Goal: Task Accomplishment & Management: Use online tool/utility

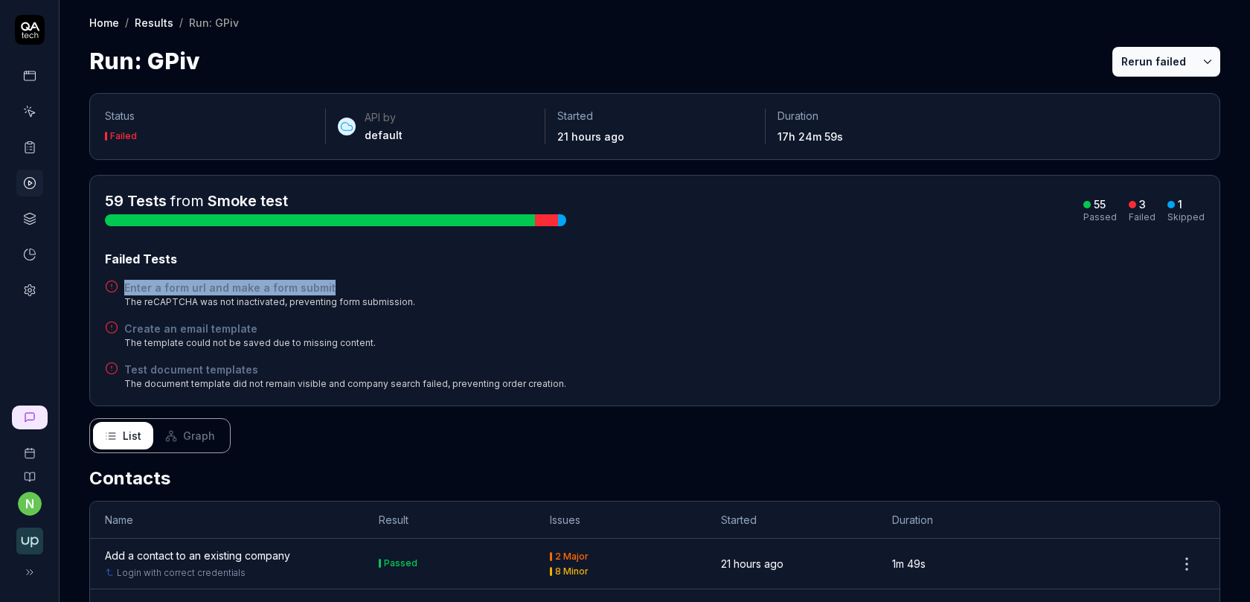
scroll to position [4, 0]
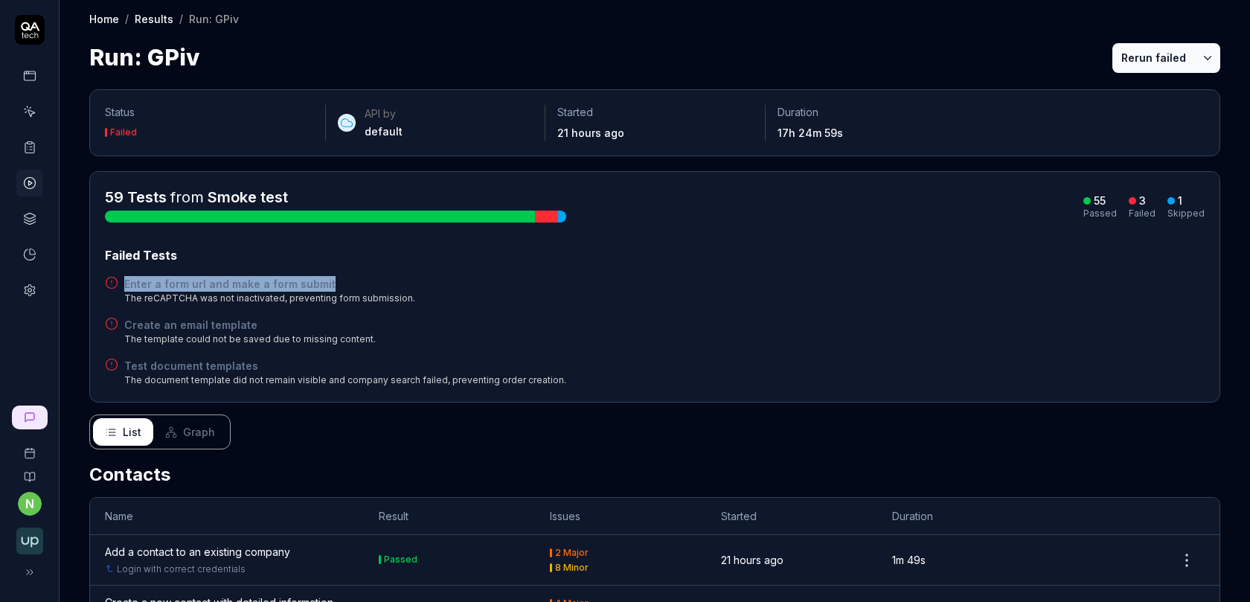
click at [202, 321] on h4 "Create an email template" at bounding box center [249, 325] width 251 height 16
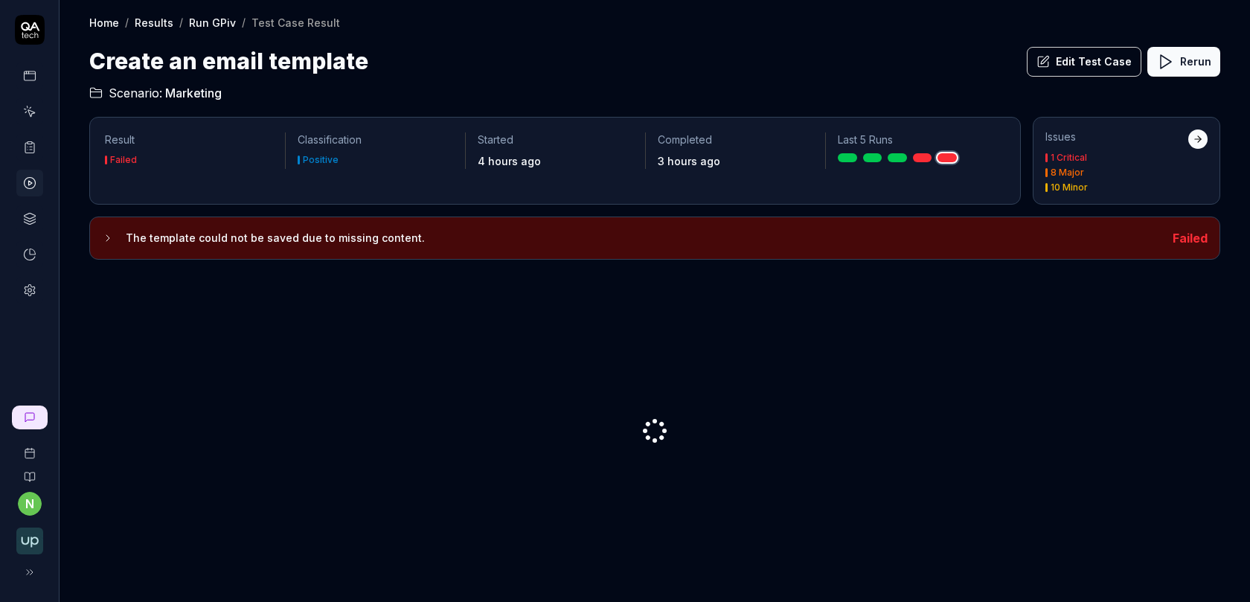
click at [1089, 64] on button "Edit Test Case" at bounding box center [1084, 62] width 115 height 30
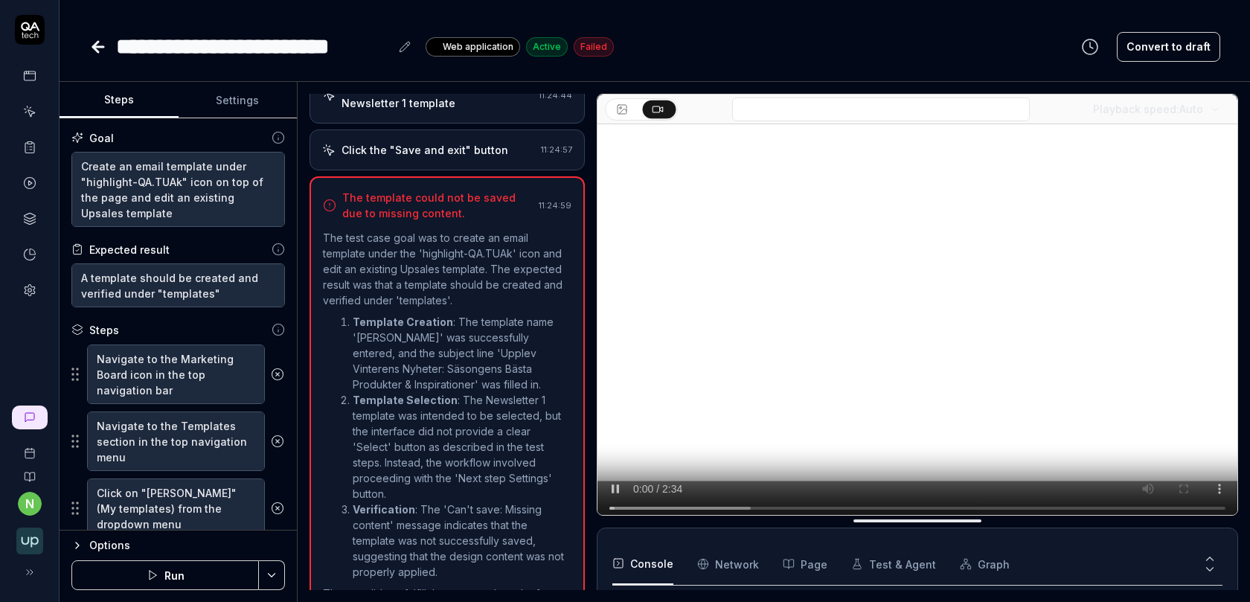
scroll to position [289, 0]
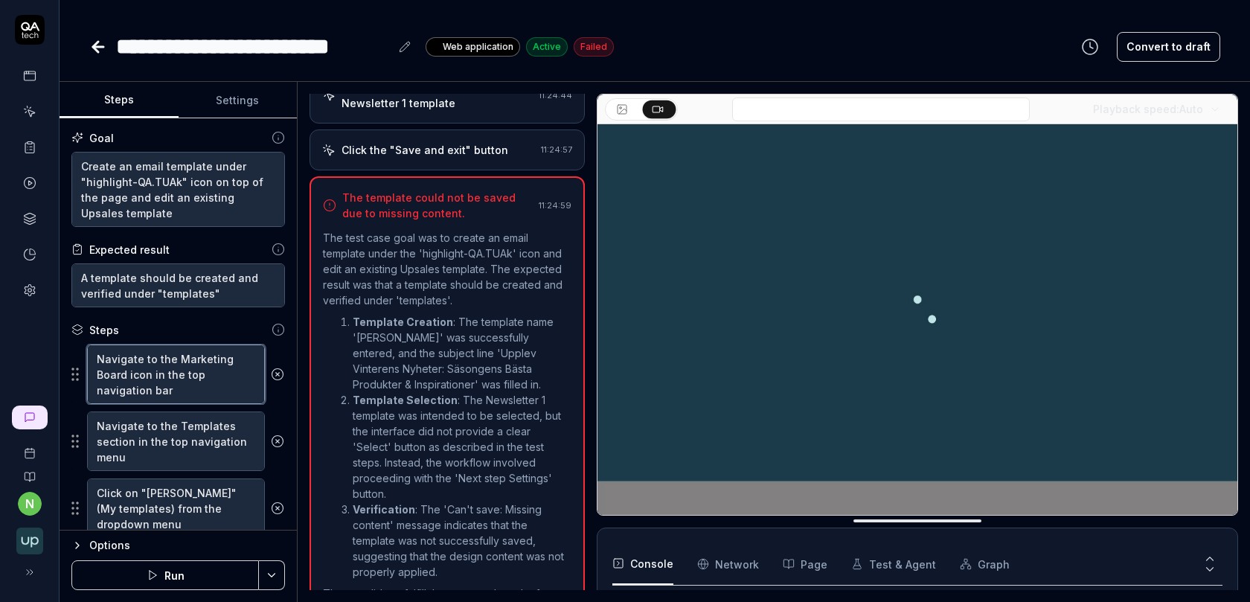
click at [187, 371] on textarea "Navigate to the Marketing Board icon in the top navigation bar" at bounding box center [176, 374] width 178 height 60
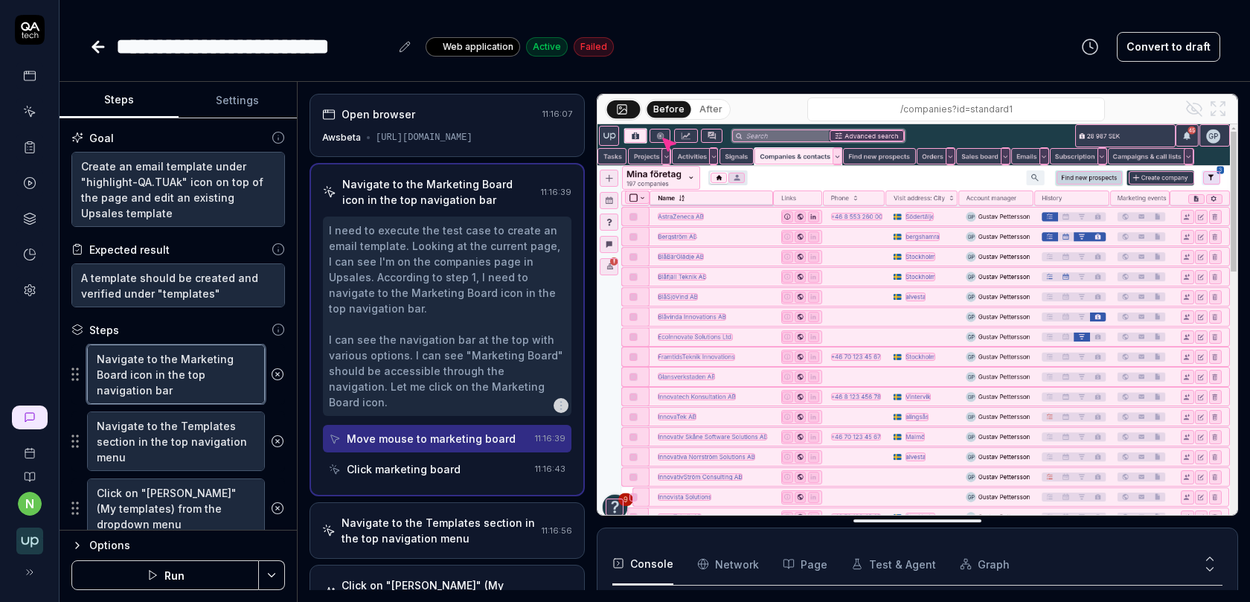
scroll to position [0, 0]
click at [186, 449] on textarea "Navigate to the Templates section in the top navigation menu" at bounding box center [176, 441] width 178 height 60
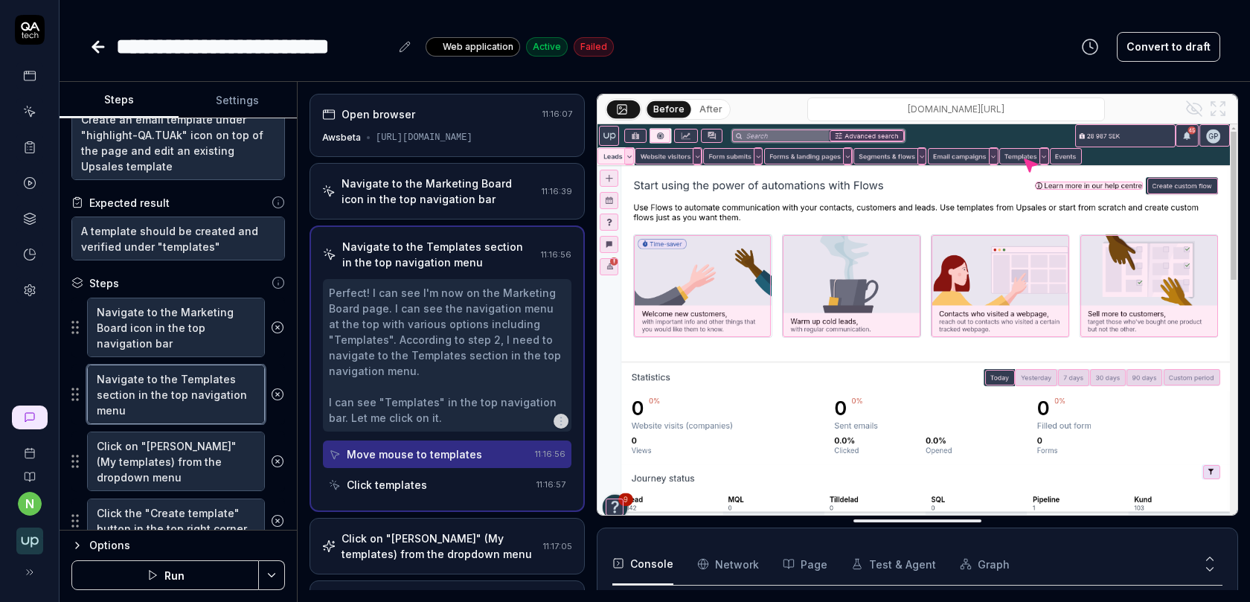
scroll to position [94, 0]
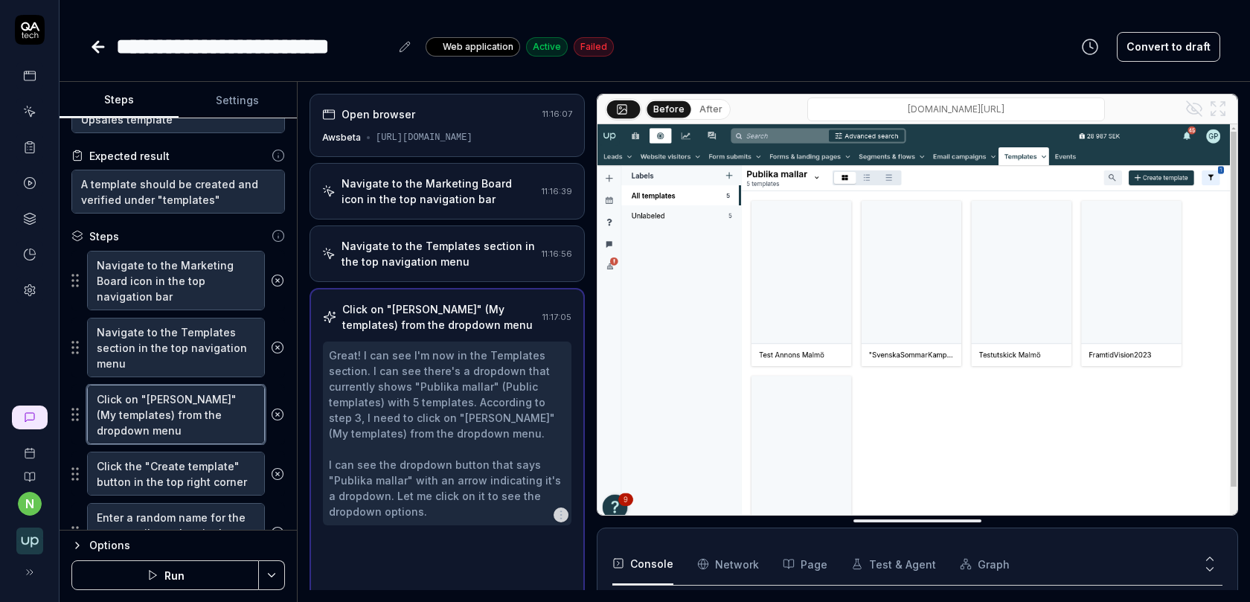
click at [190, 419] on textarea "Click on "[PERSON_NAME]" (My templates) from the dropdown menu" at bounding box center [176, 415] width 178 height 60
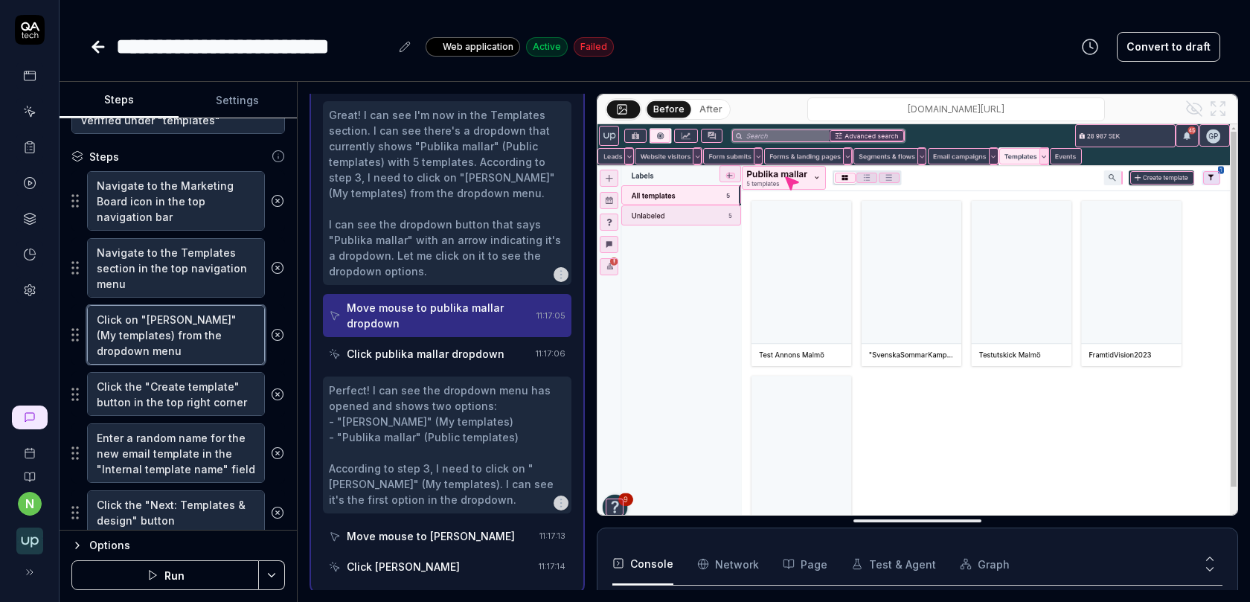
scroll to position [181, 0]
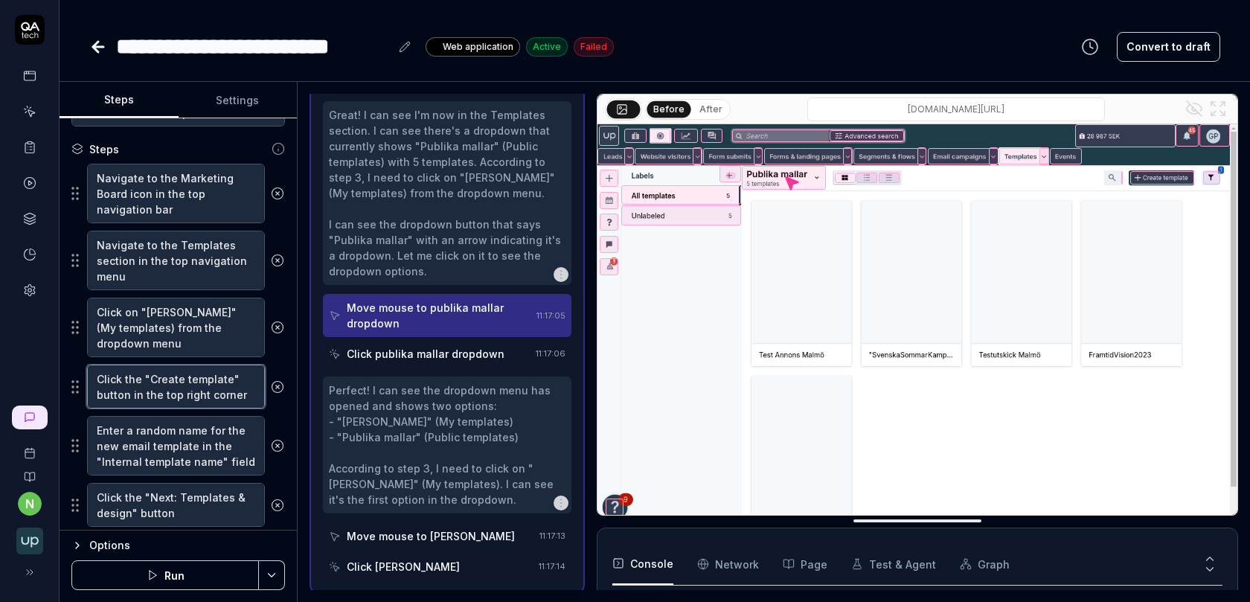
click at [196, 388] on textarea "Click the "Create template" button in the top right corner" at bounding box center [176, 387] width 178 height 44
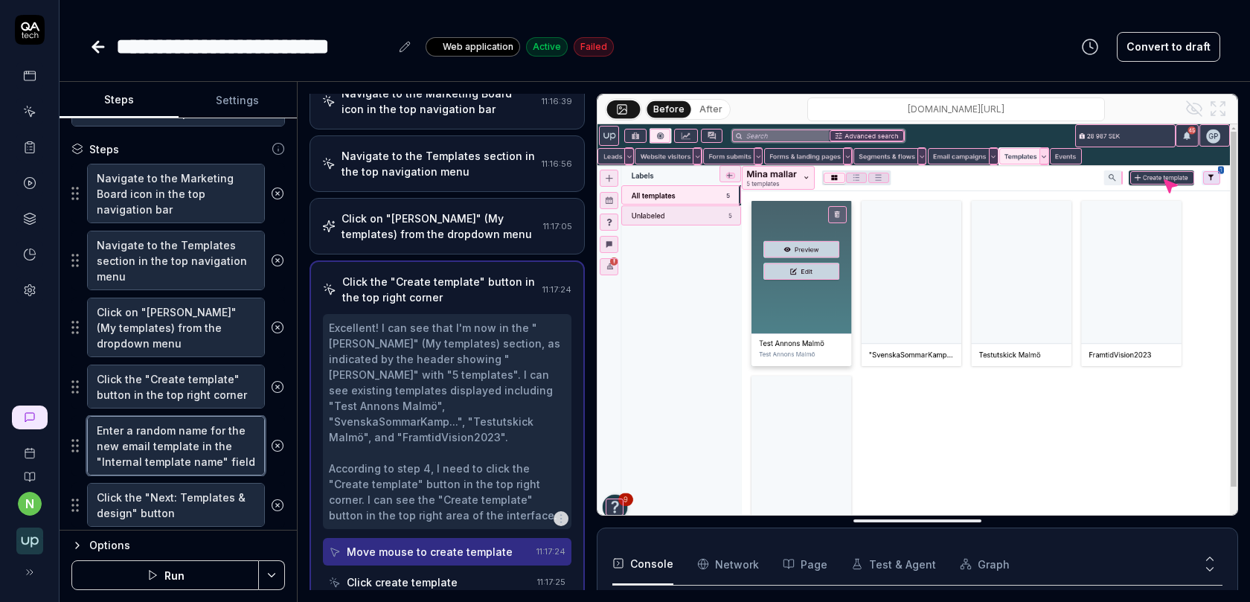
click at [201, 446] on textarea "Enter a random name for the new email template in the "Internal template name" …" at bounding box center [176, 446] width 178 height 60
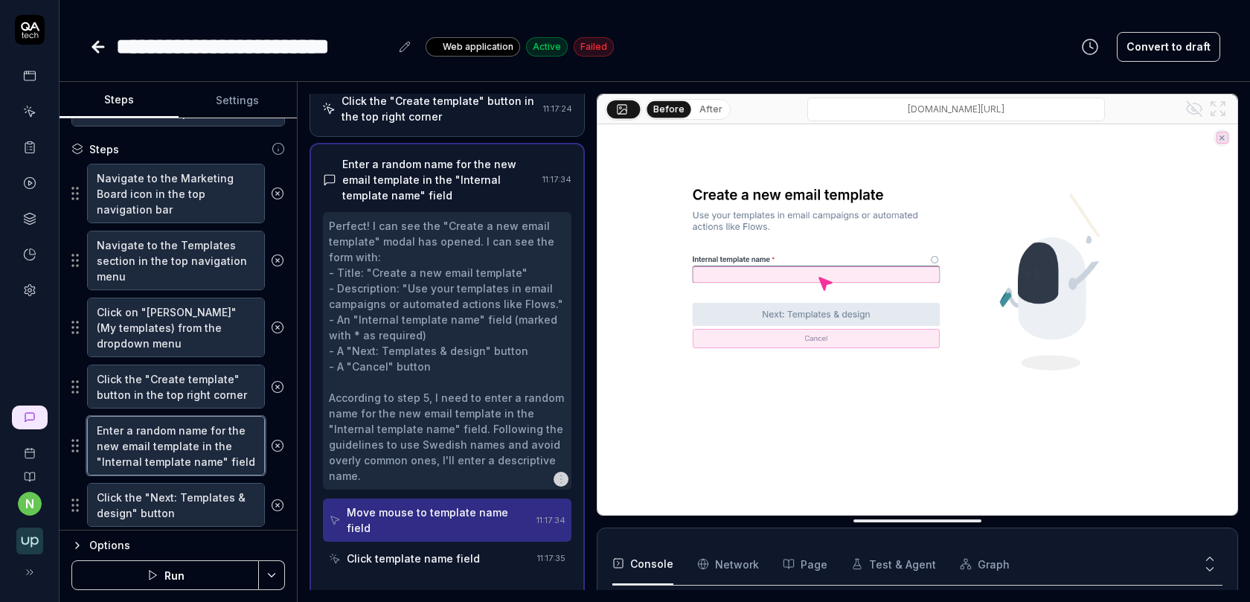
scroll to position [276, 0]
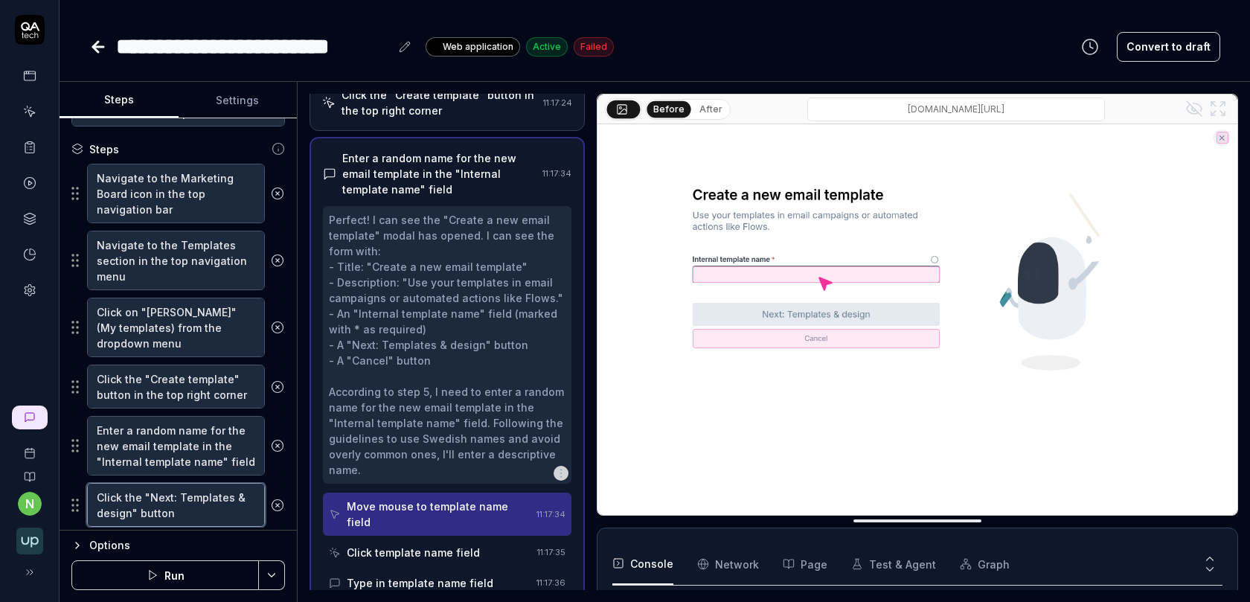
click at [195, 501] on textarea "Click the "Next: Templates & design" button" at bounding box center [176, 505] width 178 height 44
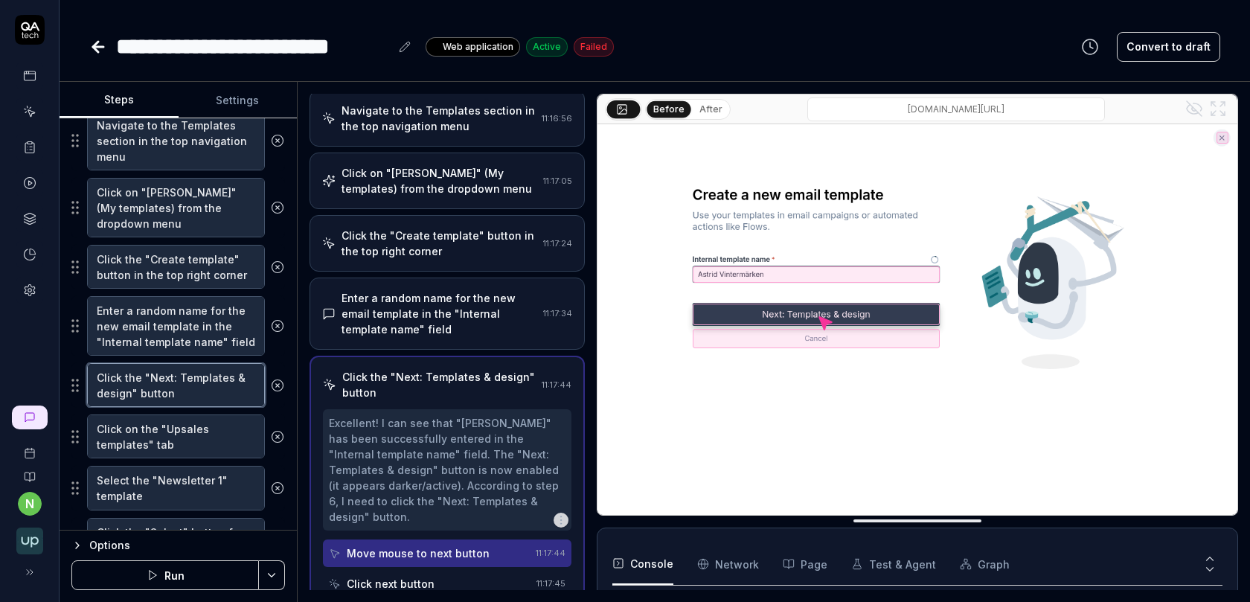
scroll to position [311, 0]
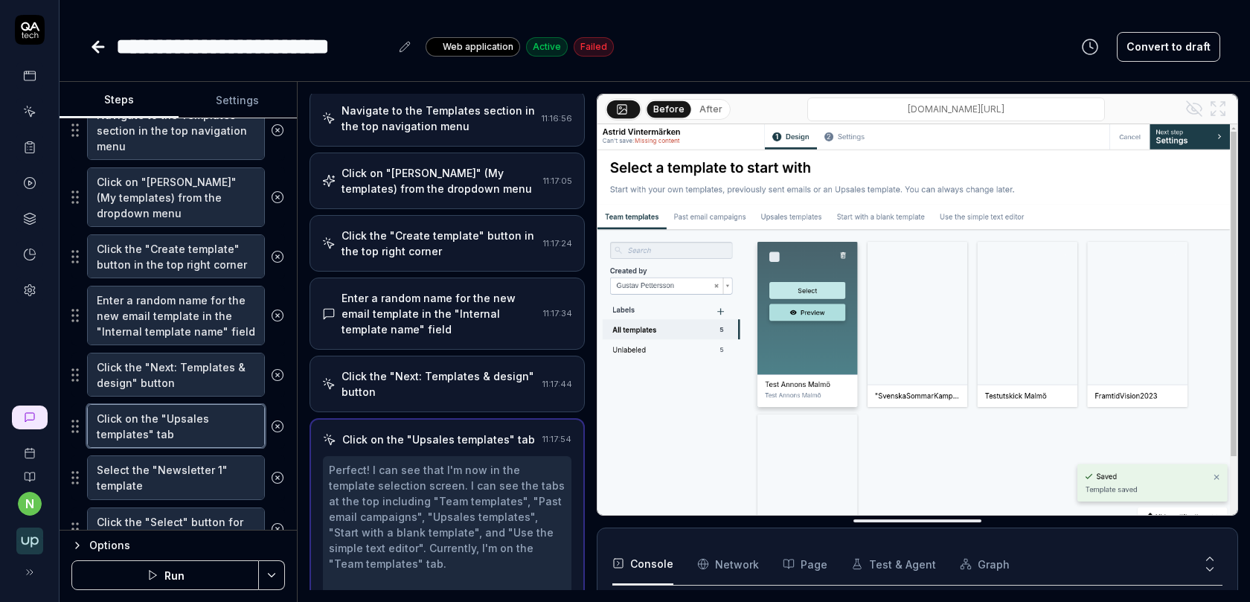
click at [199, 428] on textarea "Click on the "Upsales templates" tab" at bounding box center [176, 426] width 178 height 44
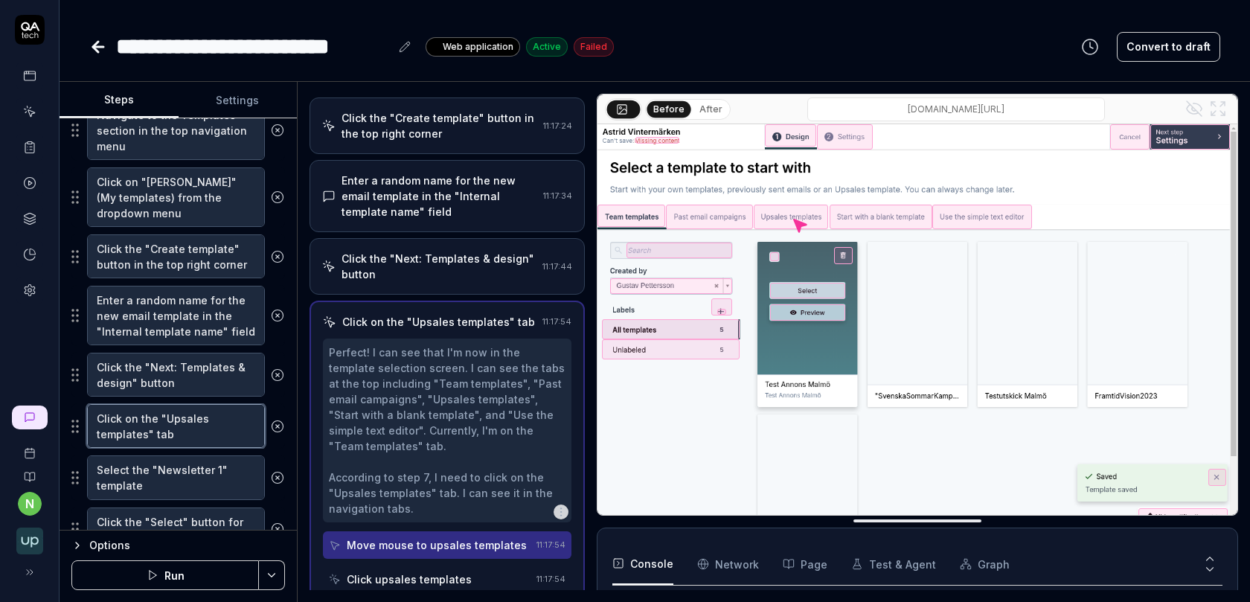
scroll to position [260, 0]
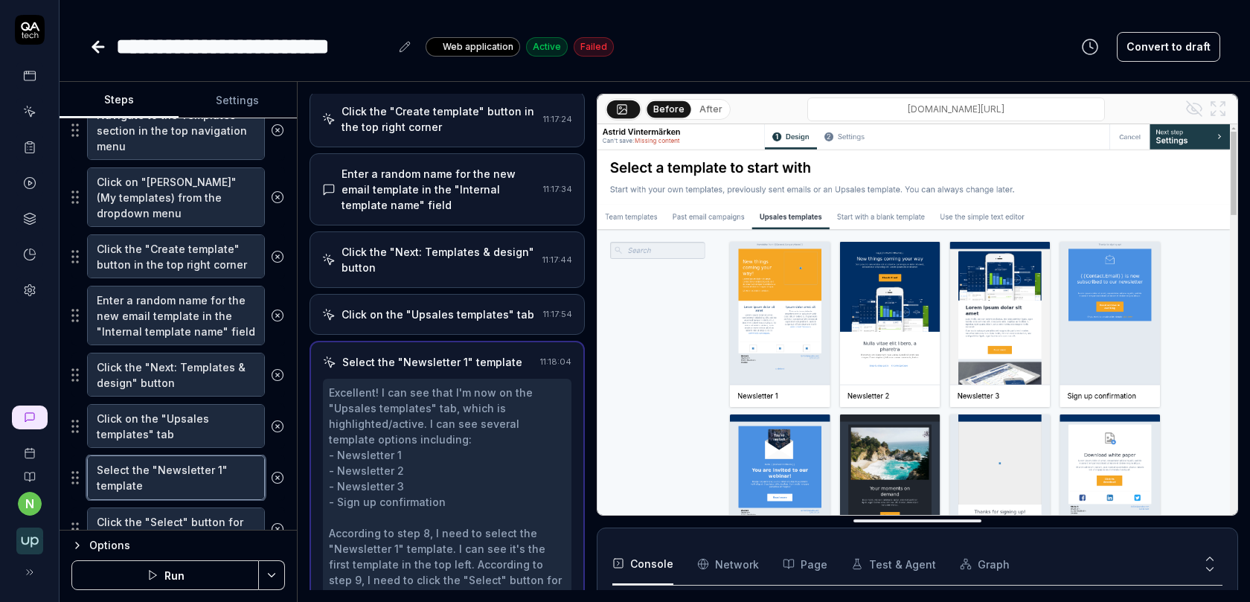
click at [204, 478] on textarea "Select the "Newsletter 1" template" at bounding box center [176, 477] width 178 height 44
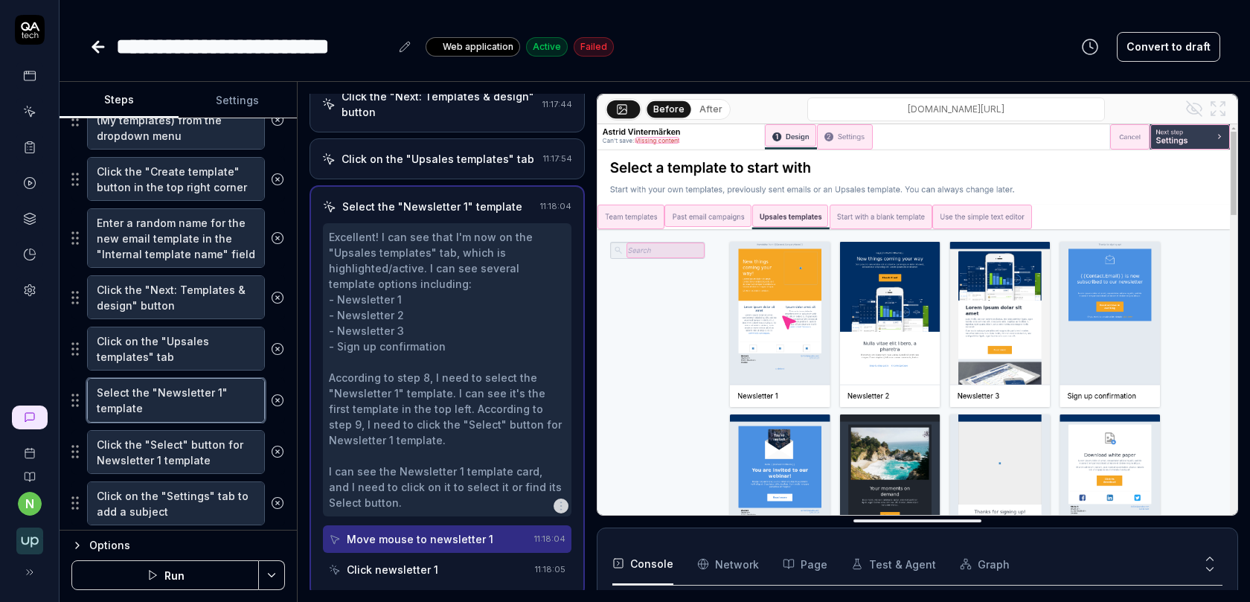
scroll to position [393, 0]
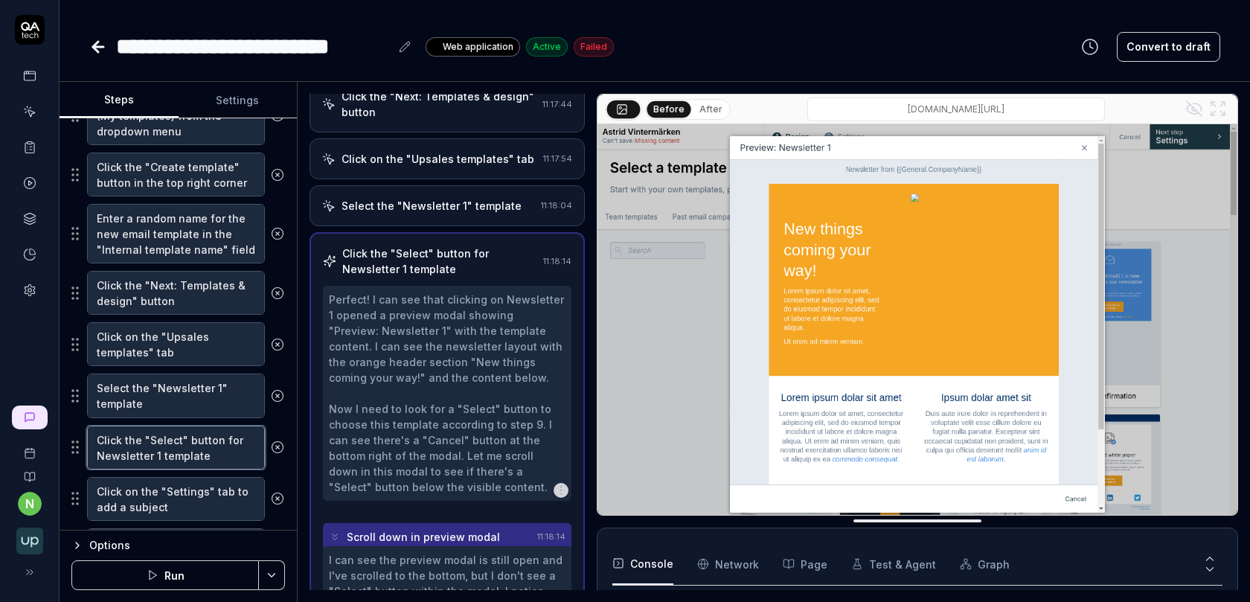
click at [202, 455] on textarea "Click the "Select" button for Newsletter 1 template" at bounding box center [176, 448] width 178 height 44
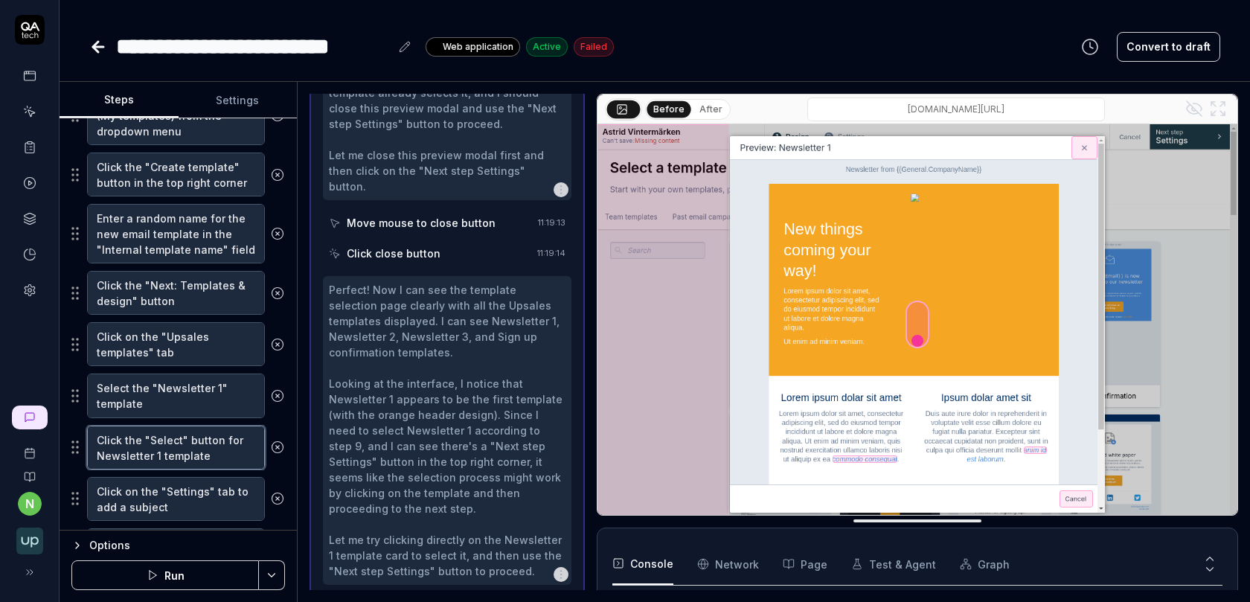
scroll to position [2525, 0]
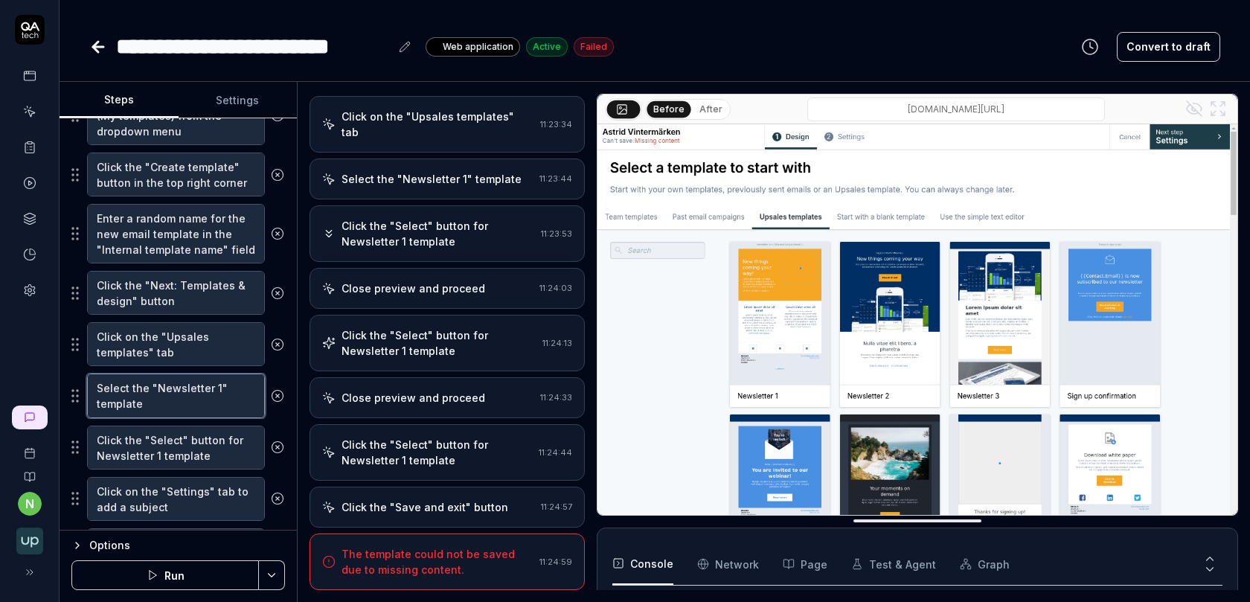
click at [209, 373] on textarea "Select the "Newsletter 1" template" at bounding box center [176, 395] width 178 height 44
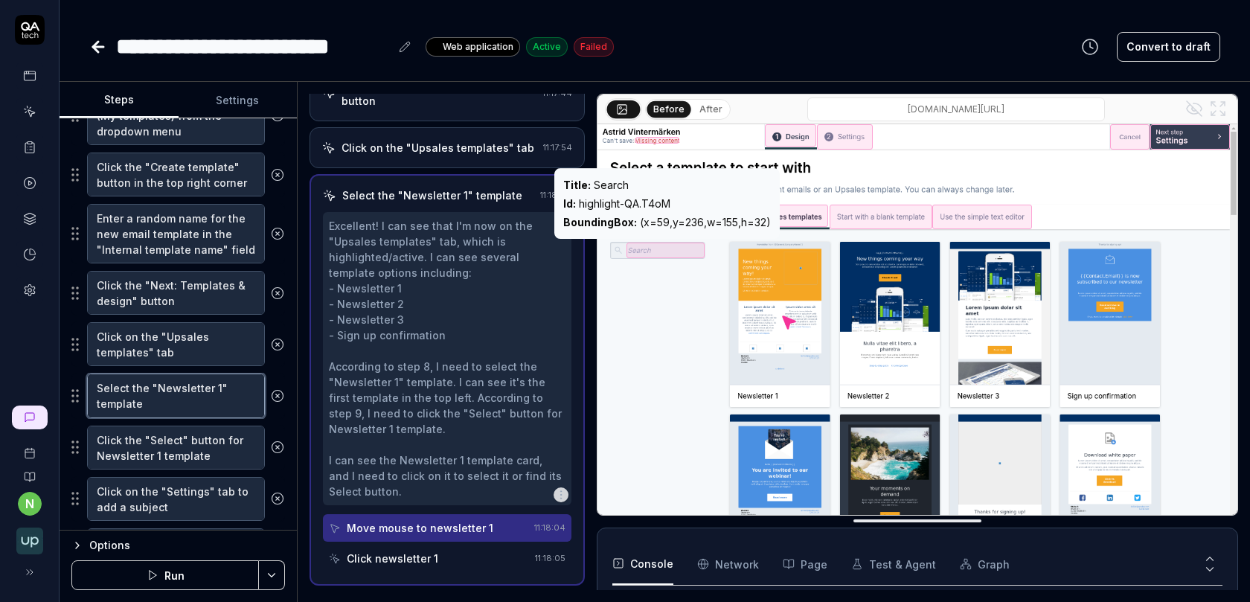
scroll to position [415, 0]
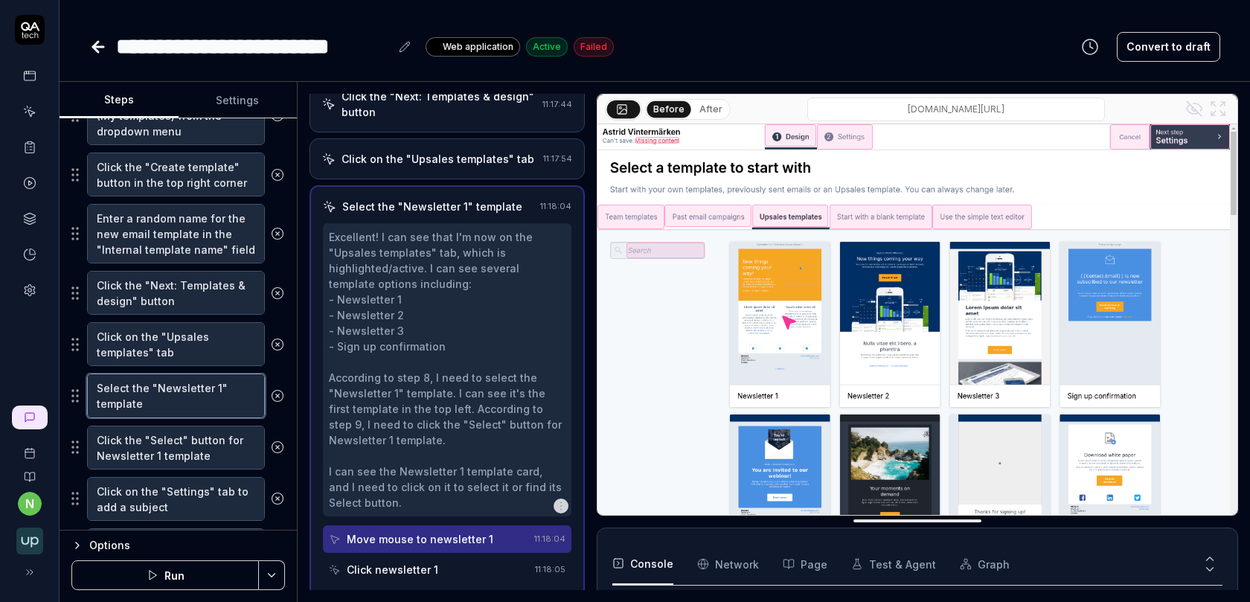
click at [184, 390] on textarea "Select the "Newsletter 1" template" at bounding box center [176, 395] width 178 height 44
click at [215, 381] on textarea "Select the "Newsletter 1" template" at bounding box center [176, 395] width 178 height 44
click at [172, 399] on textarea "Select the "Newsletter 1" template" at bounding box center [176, 395] width 178 height 44
click at [97, 384] on textarea "Select the "Newsletter 1" template" at bounding box center [176, 395] width 178 height 44
type textarea "*"
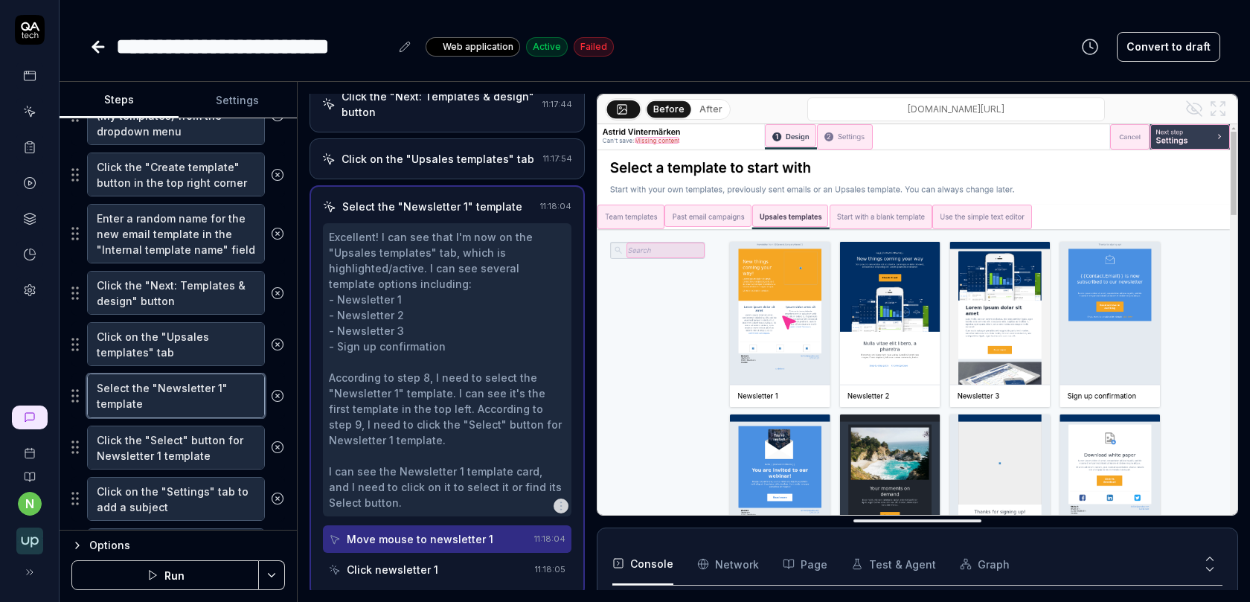
type textarea "HSelect the "Newsletter 1" template"
type textarea "*"
type textarea "HoSelect the "Newsletter 1" template"
type textarea "*"
type textarea "HovSelect the "Newsletter 1" template"
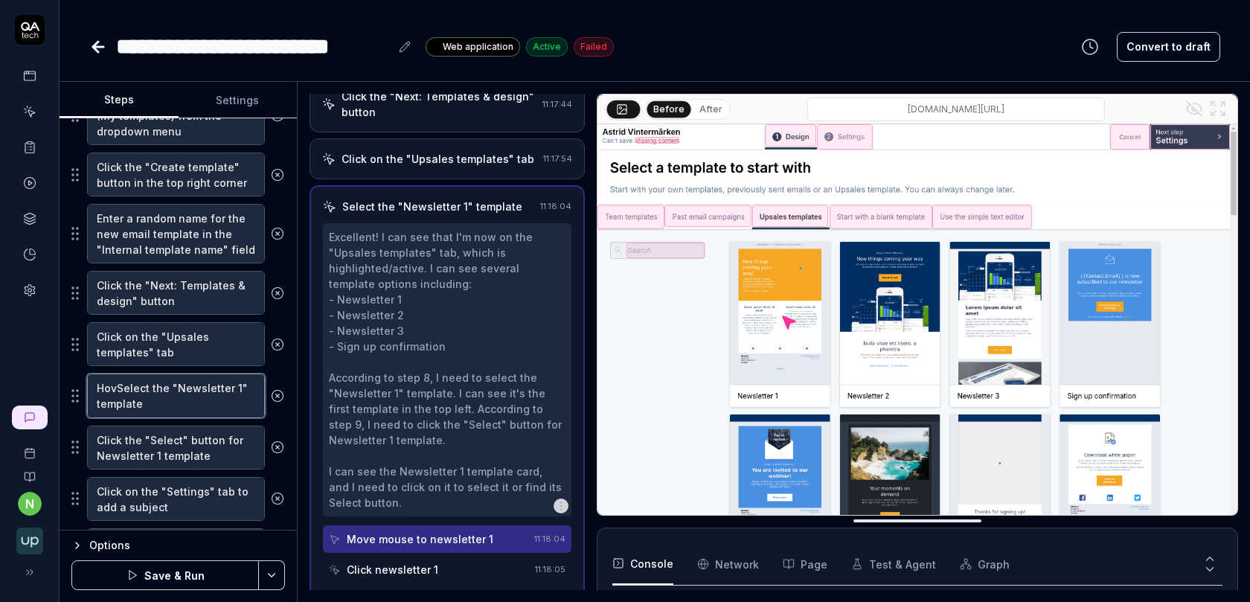
type textarea "*"
type textarea "HoveSelect the "Newsletter 1" template"
type textarea "*"
type textarea "HoverSelect the "Newsletter 1" template"
type textarea "*"
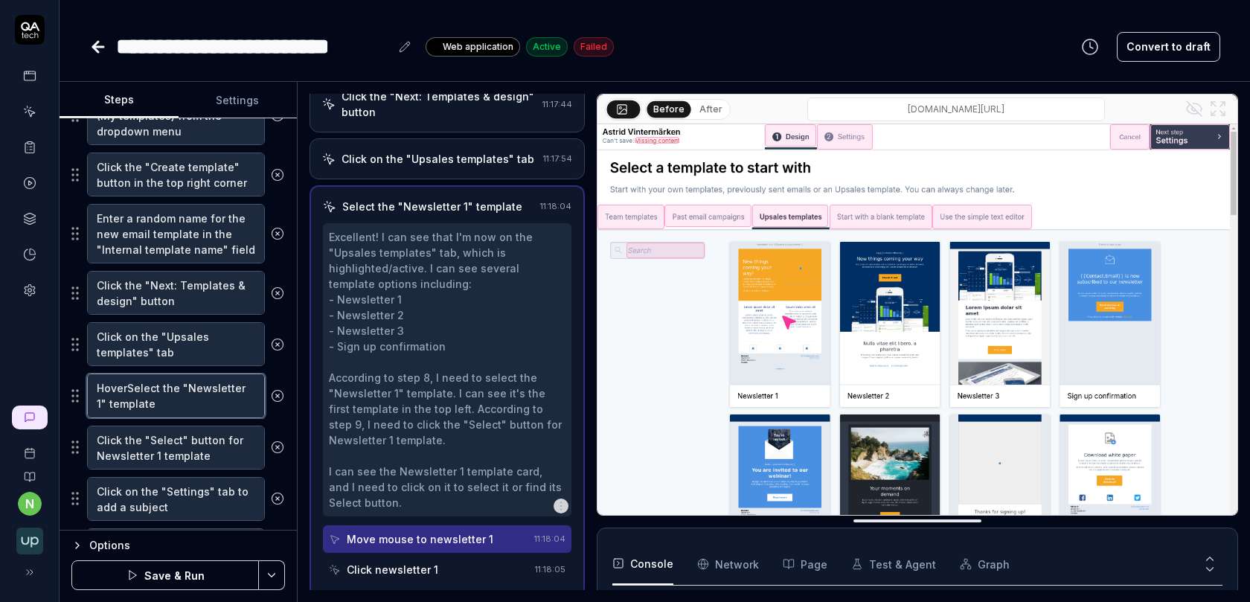
type textarea "Hover Select the "Newsletter 1" template"
type textarea "*"
type textarea "Hover oSelect the "Newsletter 1" template"
type textarea "*"
type textarea "Hover onSelect the "Newsletter 1" template"
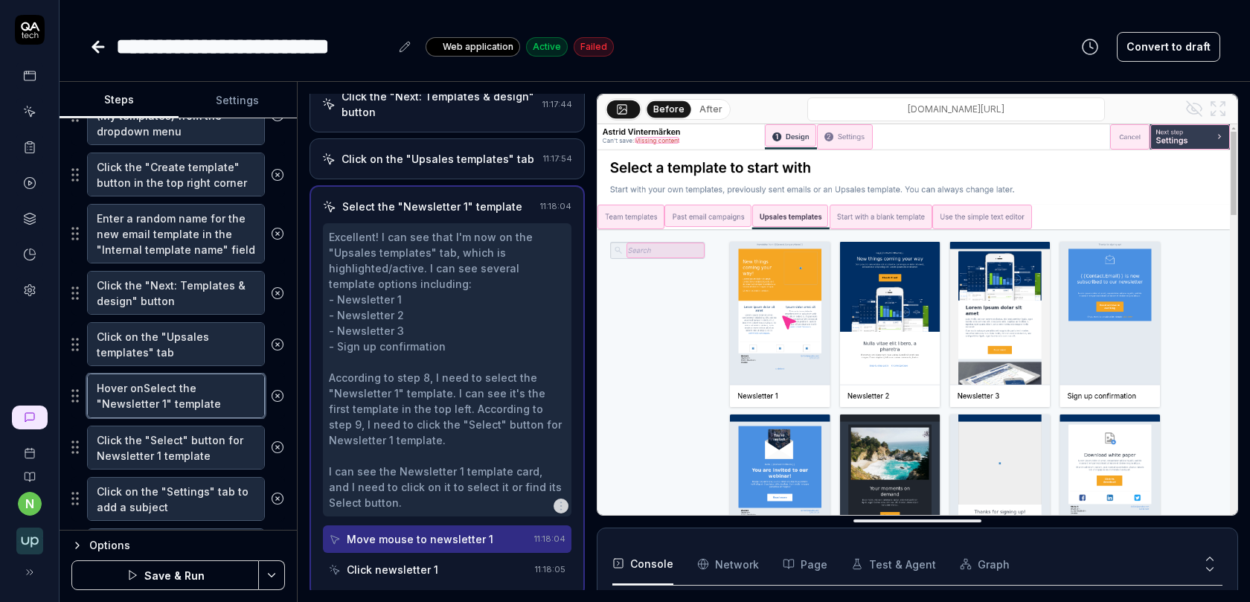
type textarea "*"
type textarea "Hover on Select the "Newsletter 1" template"
type textarea "*"
type textarea "Hover on "Select the "Newsletter 1" template"
type textarea "*"
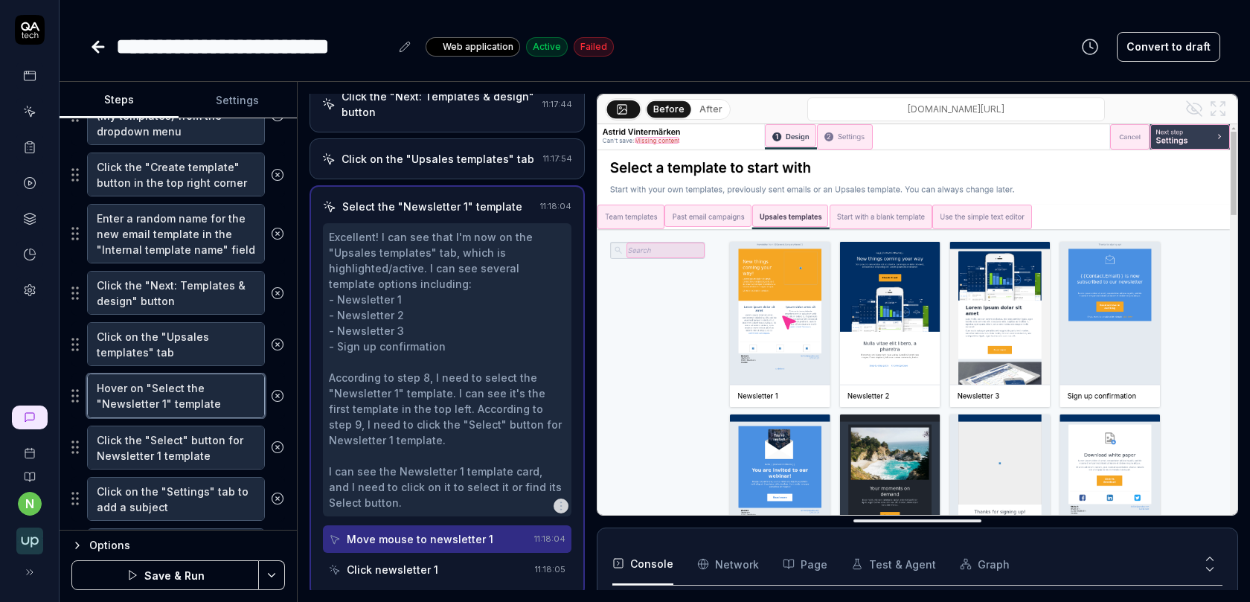
type textarea "Hover on "nSelect the "Newsletter 1" template"
type textarea "*"
type textarea "Hover on "Select the "Newsletter 1" template"
type textarea "*"
type textarea "Hover on Select the "Newsletter 1" template"
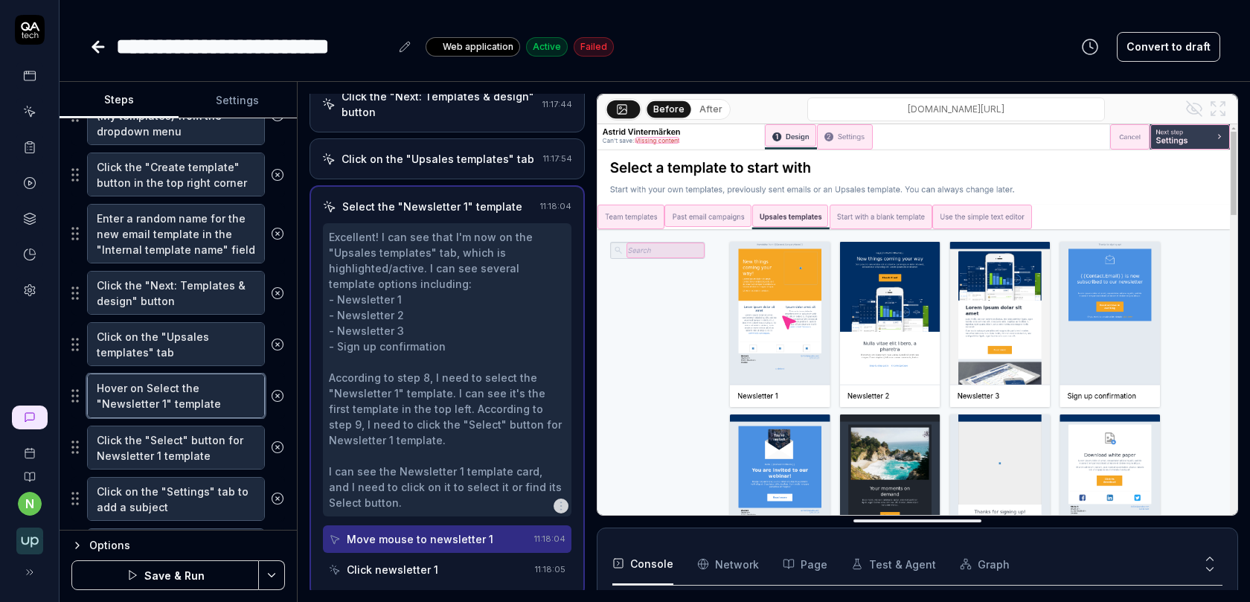
type textarea "*"
type textarea "Hover on thSelect the "Newsletter 1" template"
type textarea "*"
type textarea "Hover on theSelect the "Newsletter 1" template"
type textarea "*"
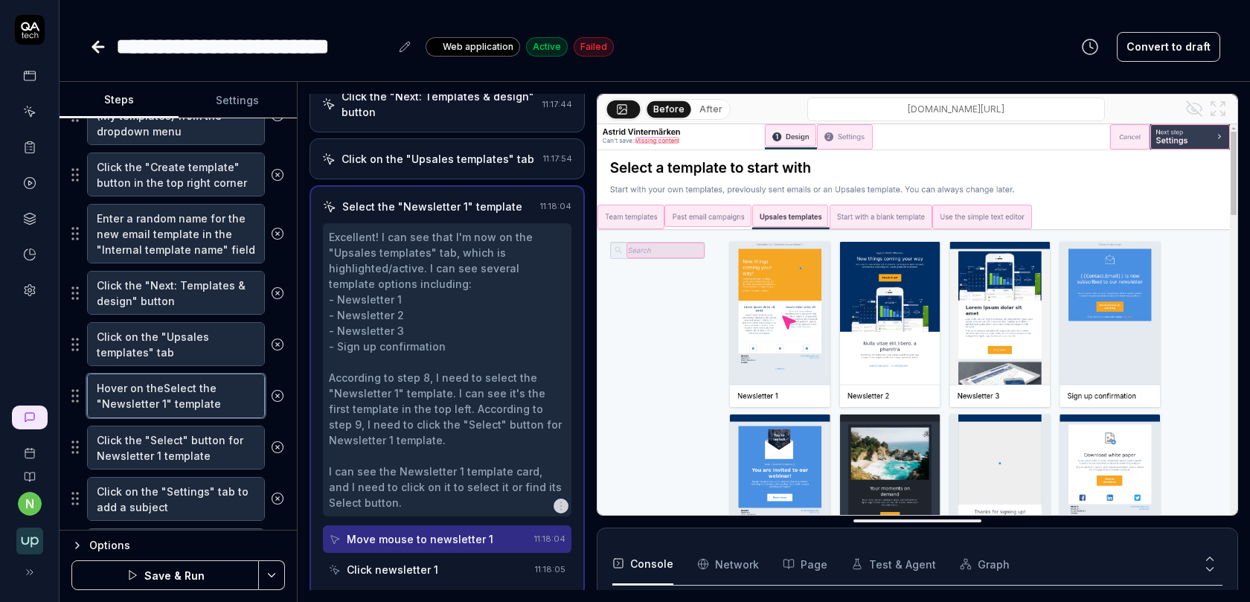
type textarea "Hover on the Select the "Newsletter 1" template"
type textarea "*"
type textarea "Hover on the tSelect the "Newsletter 1" template"
type textarea "*"
type textarea "Hover on the teSelect the "Newsletter 1" template"
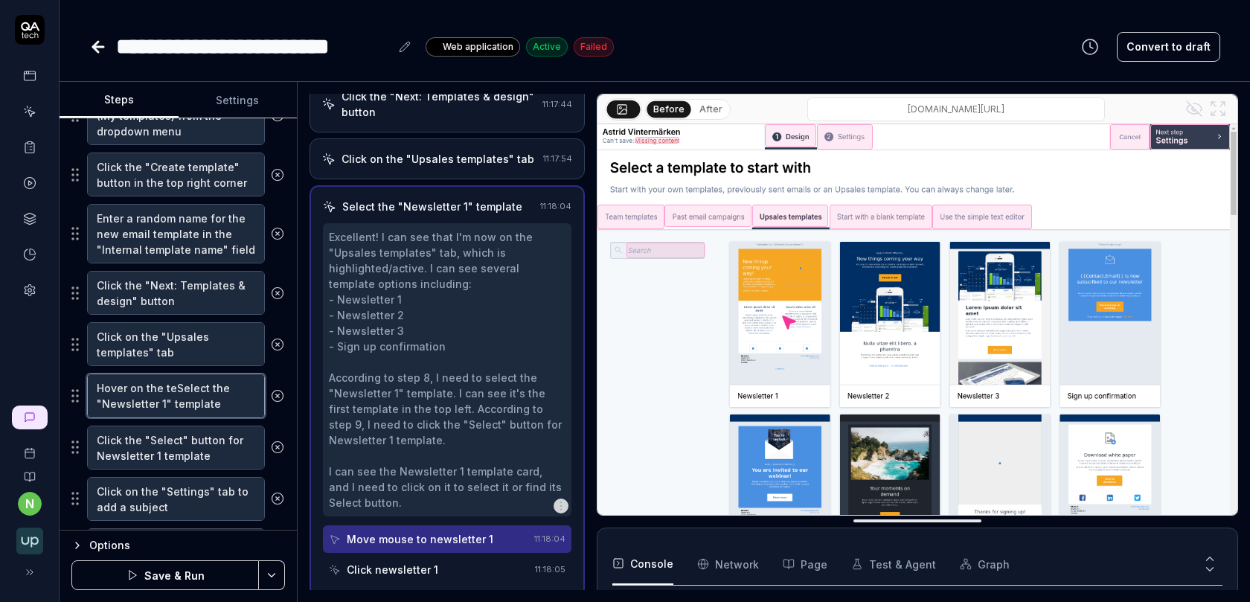
type textarea "*"
type textarea "Hover on the temSelect the "Newsletter 1" template"
type textarea "*"
type textarea "Hover on the tempSelect the "Newsletter 1" template"
type textarea "*"
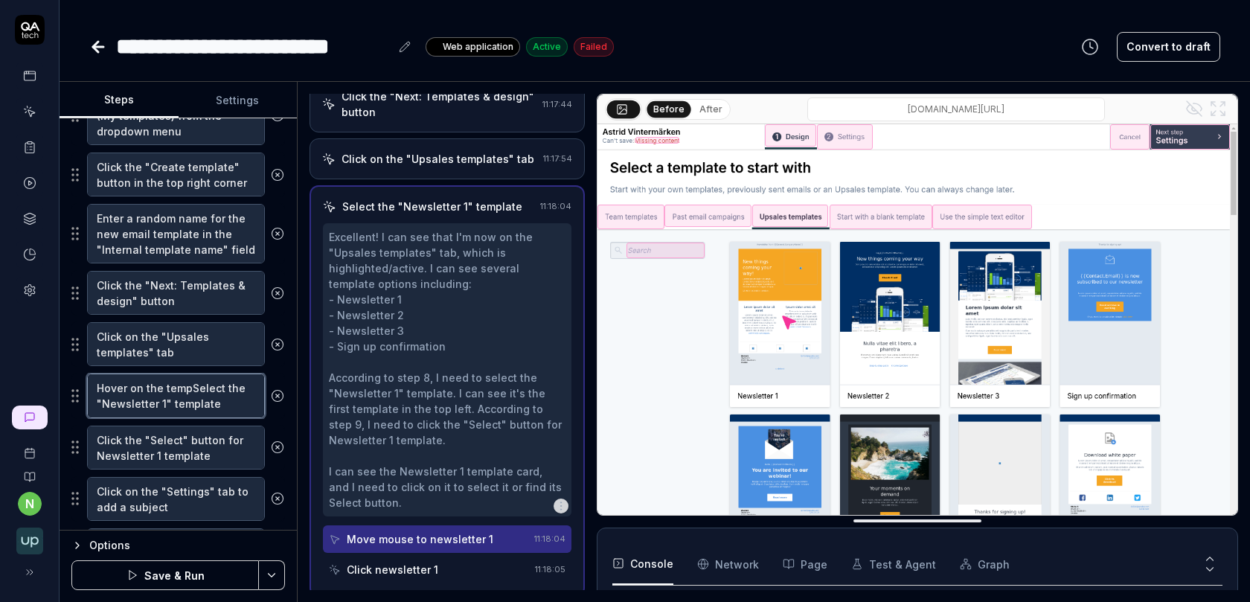
type textarea "Hover on the templSelect the "Newsletter 1" template"
type textarea "*"
type textarea "Hover on the templaSelect the "Newsletter 1" template"
type textarea "*"
type textarea "Hover on the templatSelect the "Newsletter 1" template"
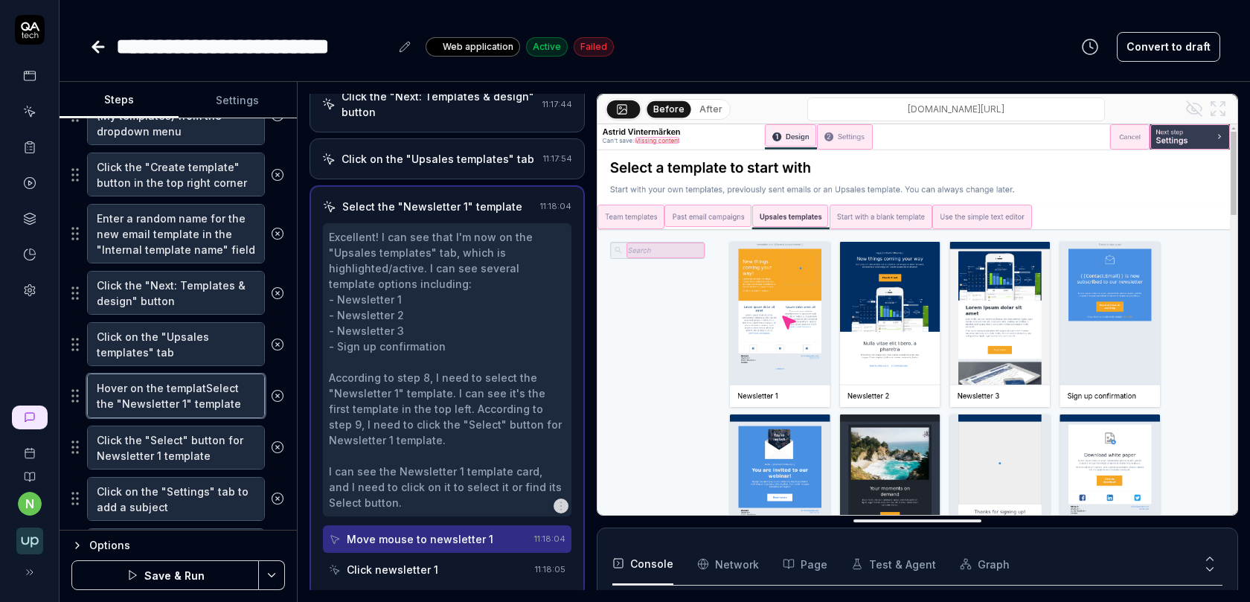
type textarea "*"
type textarea "Hover on the templateSelect the "Newsletter 1" template"
type textarea "*"
type textarea "Hover on the template Select the "Newsletter 1" template"
type textarea "*"
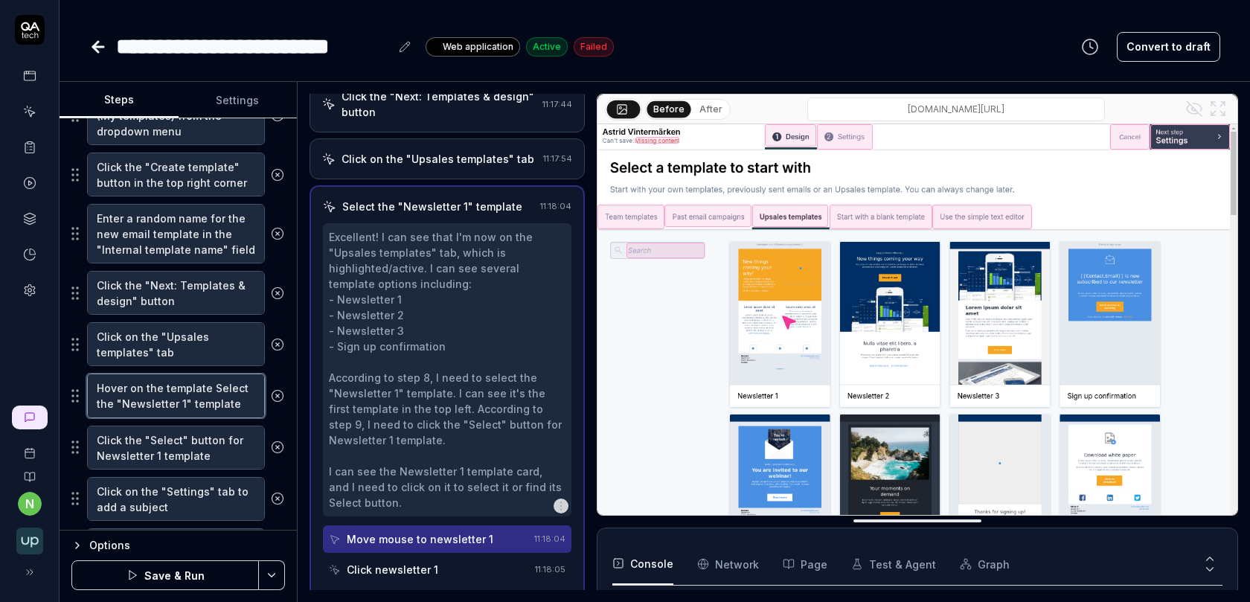
type textarea "Hover on the template "Select the "Newsletter 1" template"
type textarea "*"
type textarea "Hover on the template "nSelect the "Newsletter 1" template"
type textarea "*"
type textarea "Hover on the template "neSelect the "Newsletter 1" template"
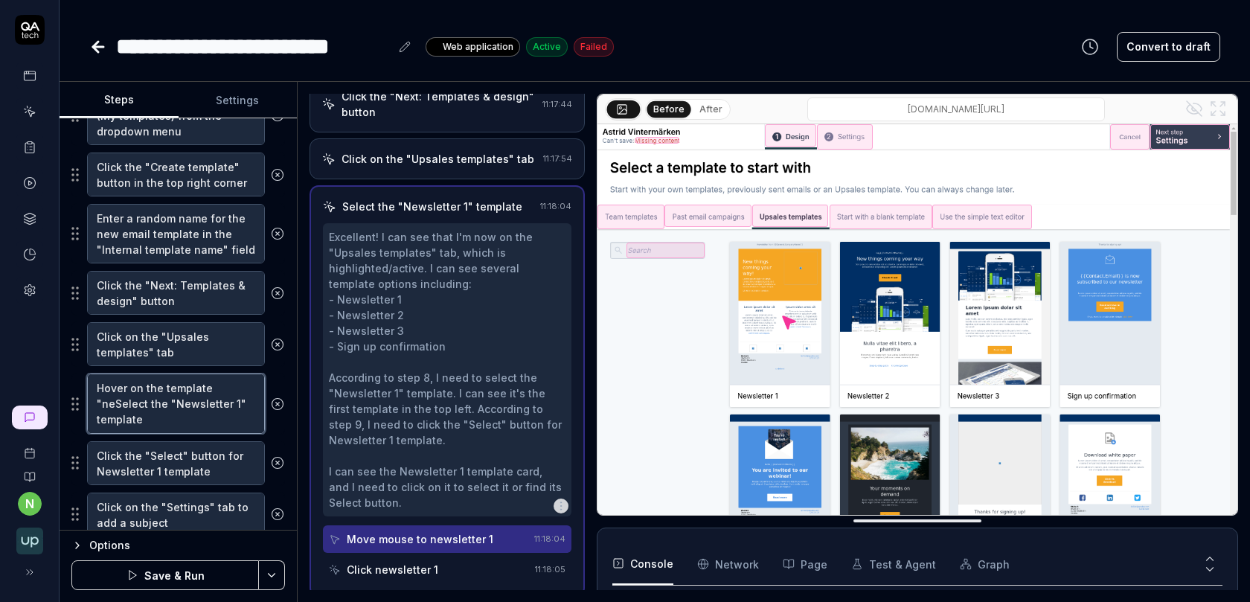
type textarea "*"
type textarea "Hover on the template "newSelect the "Newsletter 1" template"
type textarea "*"
type textarea "Hover on the template "neSelect the "Newsletter 1" template"
type textarea "*"
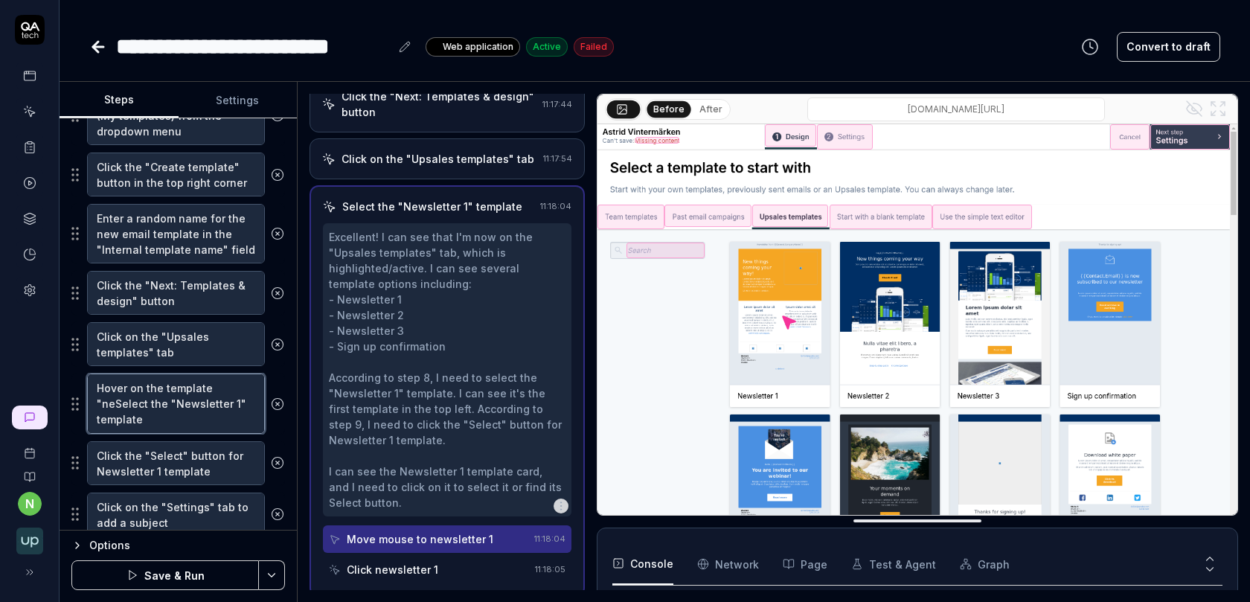
type textarea "Hover on the template "nSelect the "Newsletter 1" template"
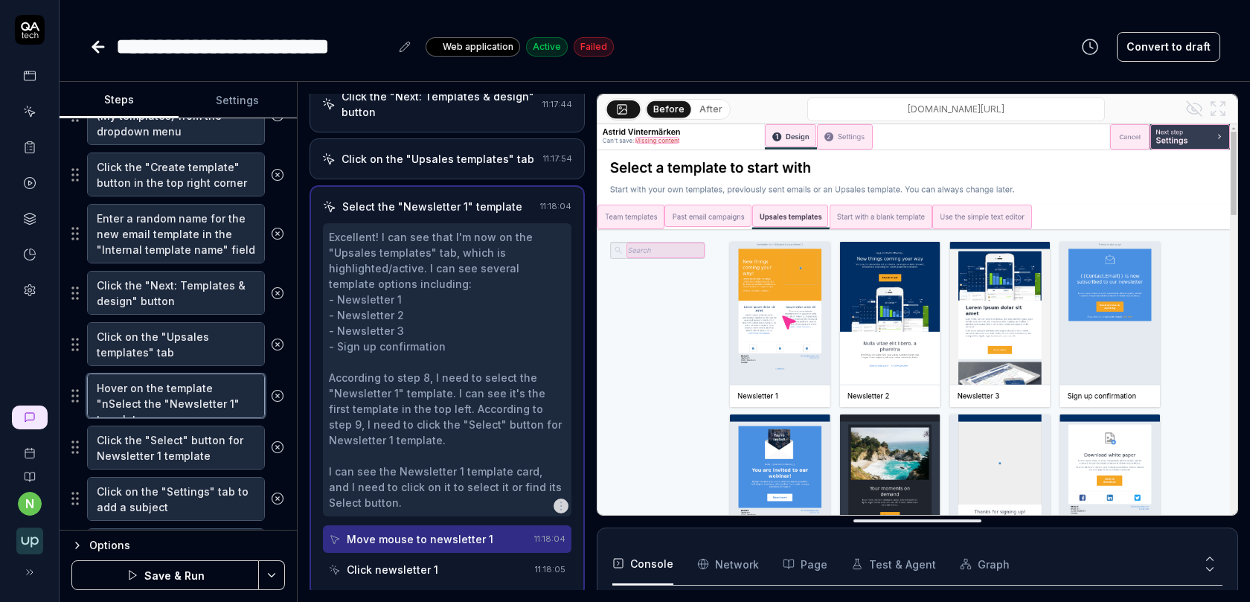
type textarea "*"
type textarea "Hover on the template "Select the "Newsletter 1" template"
type textarea "*"
type textarea "Hover on the template "NSelect the "Newsletter 1" template"
type textarea "*"
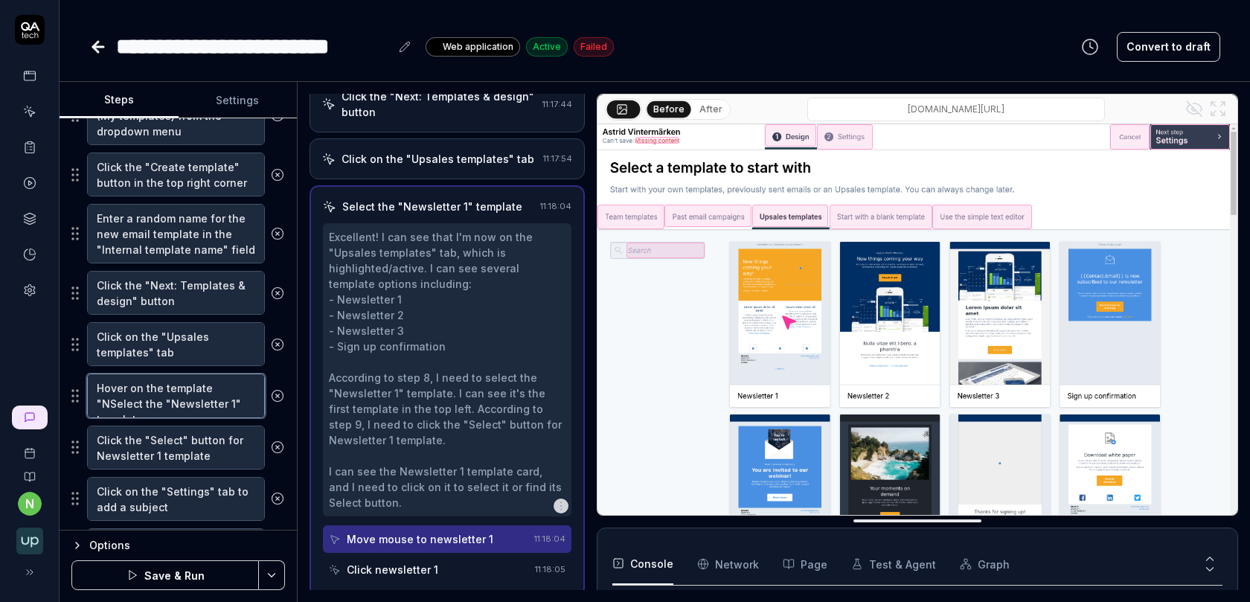
type textarea "Hover on the template "NeSelect the "Newsletter 1" template"
type textarea "*"
type textarea "Hover on the template "NewSelect the "Newsletter 1" template"
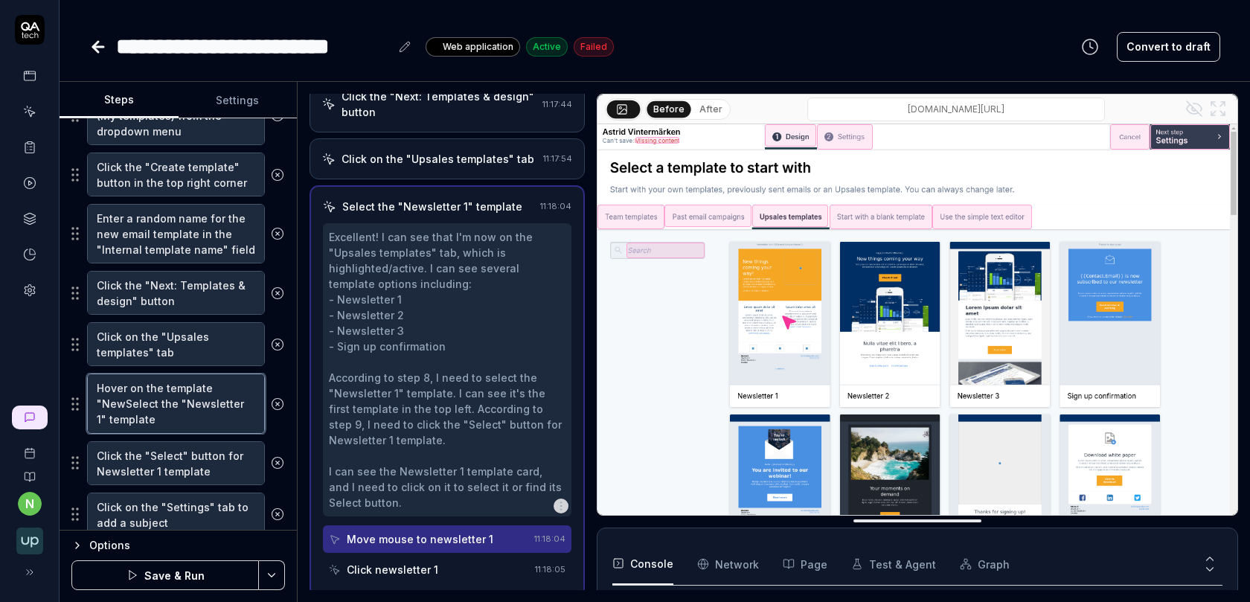
type textarea "*"
type textarea "Hover on the template "NewsSelect the "Newsletter 1" template"
type textarea "*"
type textarea "Hover on the template "NewslSelect the "Newsletter 1" template"
type textarea "*"
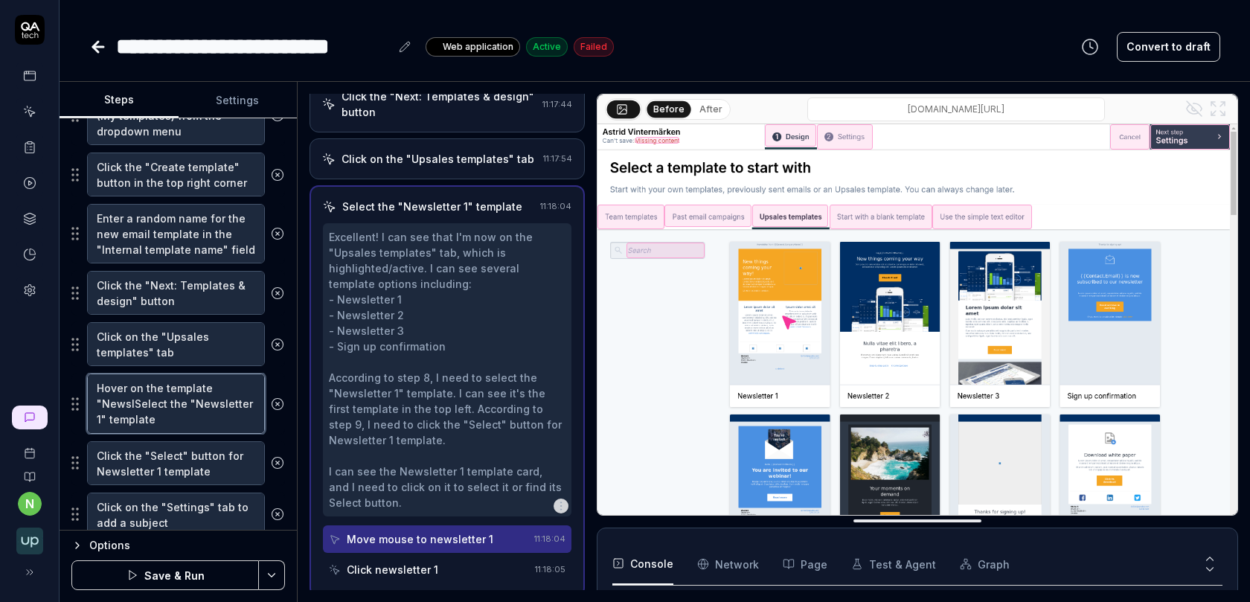
type textarea "Hover on the template "NewsleSelect the "Newsletter 1" template"
type textarea "*"
type textarea "Hover on the template "NewsletSelect the "Newsletter 1" template"
type textarea "*"
type textarea "Hover on the template "NewslettSelect the "Newsletter 1" template"
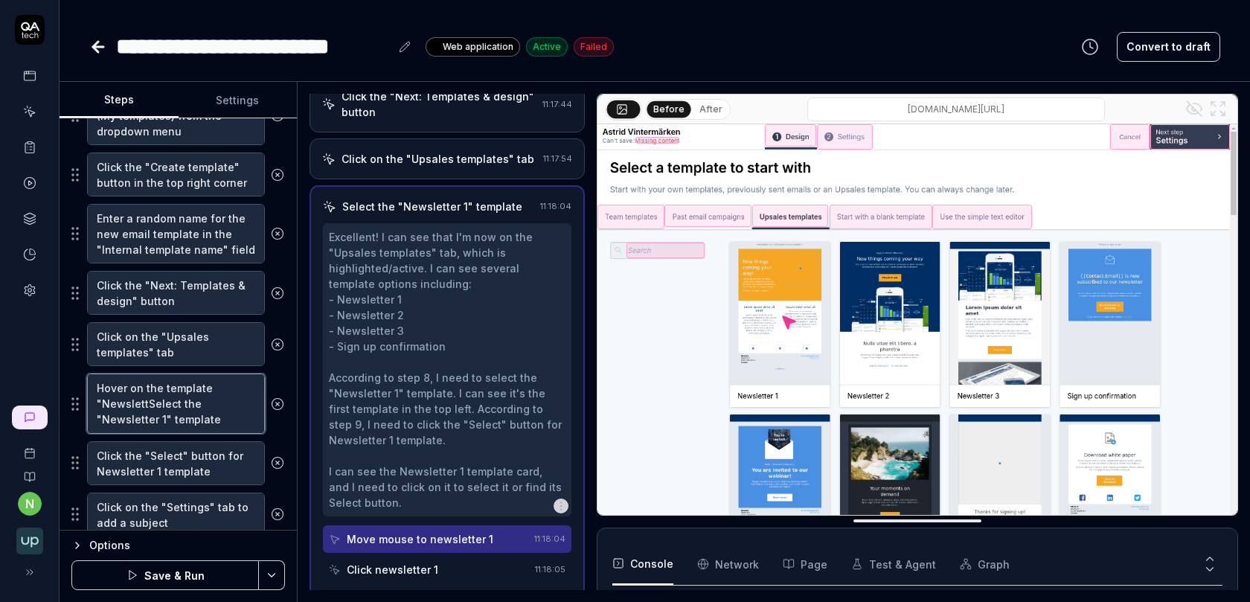
type textarea "*"
type textarea "Hover on the template "NewsletteSelect the "Newsletter 1" template"
type textarea "*"
type textarea "Hover on the template "Newsletter Select the "Newsletter 1" template"
type textarea "*"
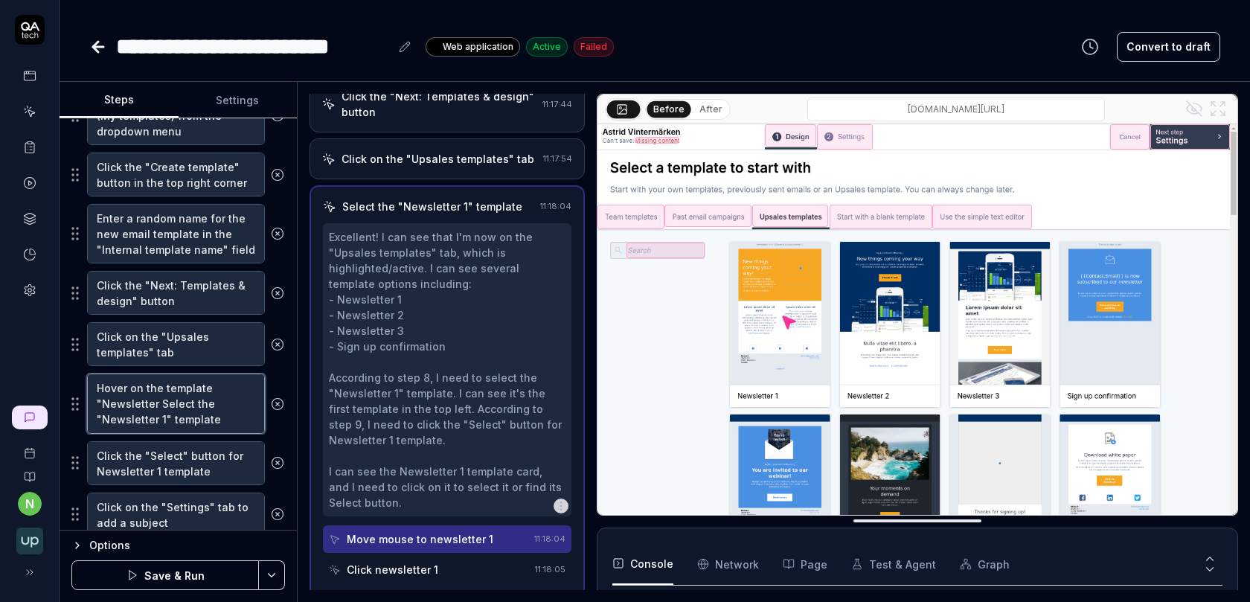
type textarea "Hover on the template "Newsletter 1Select the "Newsletter 1" template"
type textarea "*"
type textarea "Hover on the template "Newsletter 1 Select the "Newsletter 1" template"
type textarea "*"
type textarea "Hover on the template "Newsletter 1 "Select the "Newsletter 1" template"
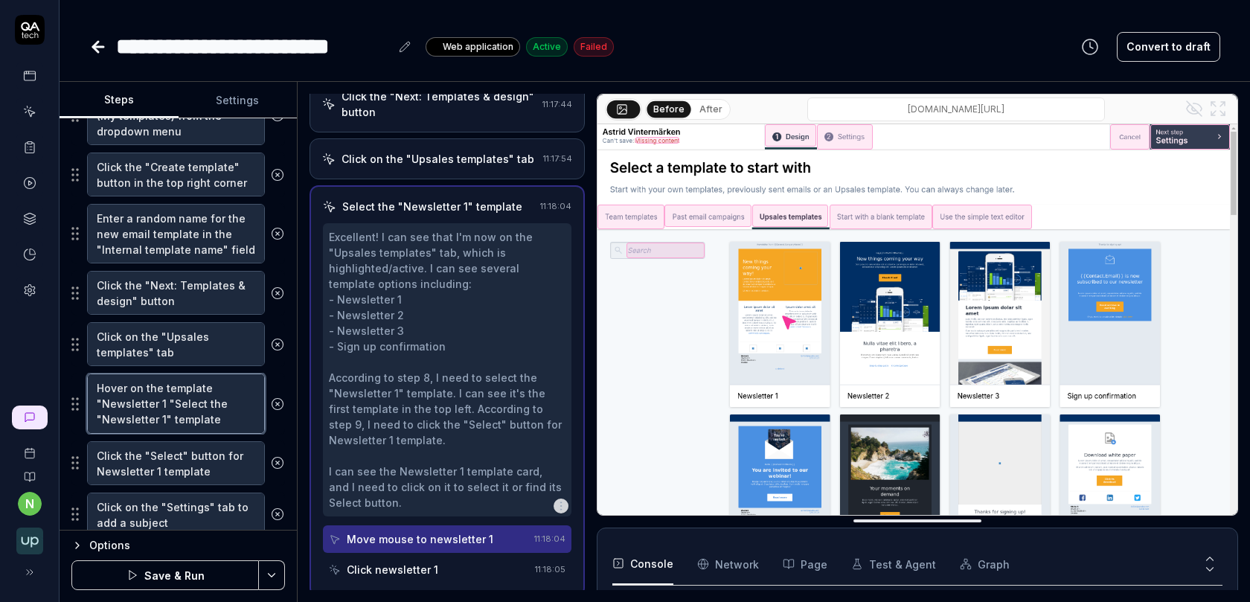
type textarea "*"
type textarea "Hover on the template "Newsletter 1 " Select the "Newsletter 1" template"
type textarea "*"
type textarea "Hover on the template "Newsletter 1 "Select the "Newsletter 1" template"
type textarea "*"
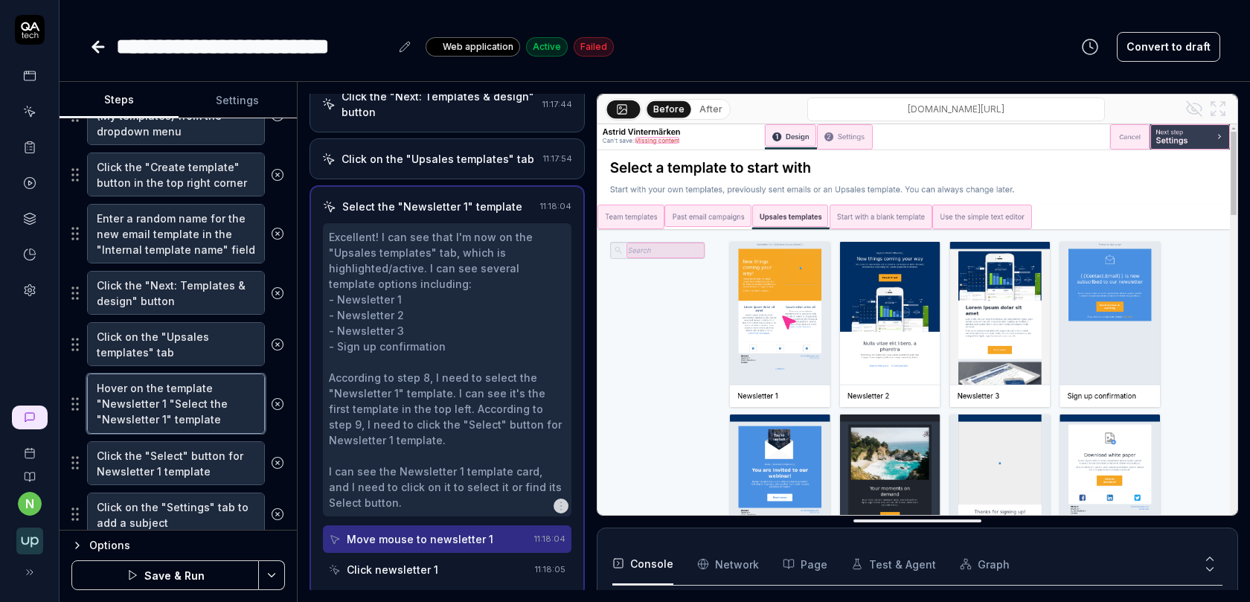
type textarea "Hover on the template "Newsletter 1 Select the "Newsletter 1" template"
type textarea "*"
type textarea "Hover on the template "Newsletter 1Select the "Newsletter 1" template"
type textarea "*"
type textarea "Hover on the template "Newsletter 1"Select the "Newsletter 1" template"
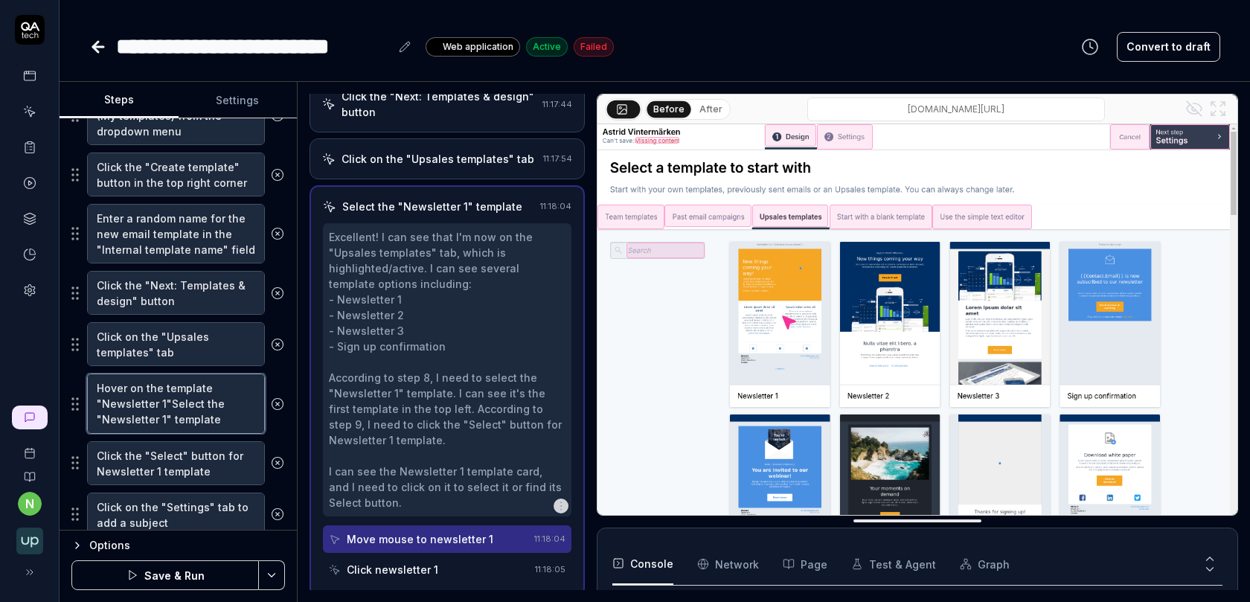
type textarea "*"
type textarea "Hover on the template "Newsletter 1" Select the "Newsletter 1" template"
type textarea "*"
type textarea "Hover on the template "Newsletter 1" aSelect the "Newsletter 1" template"
type textarea "*"
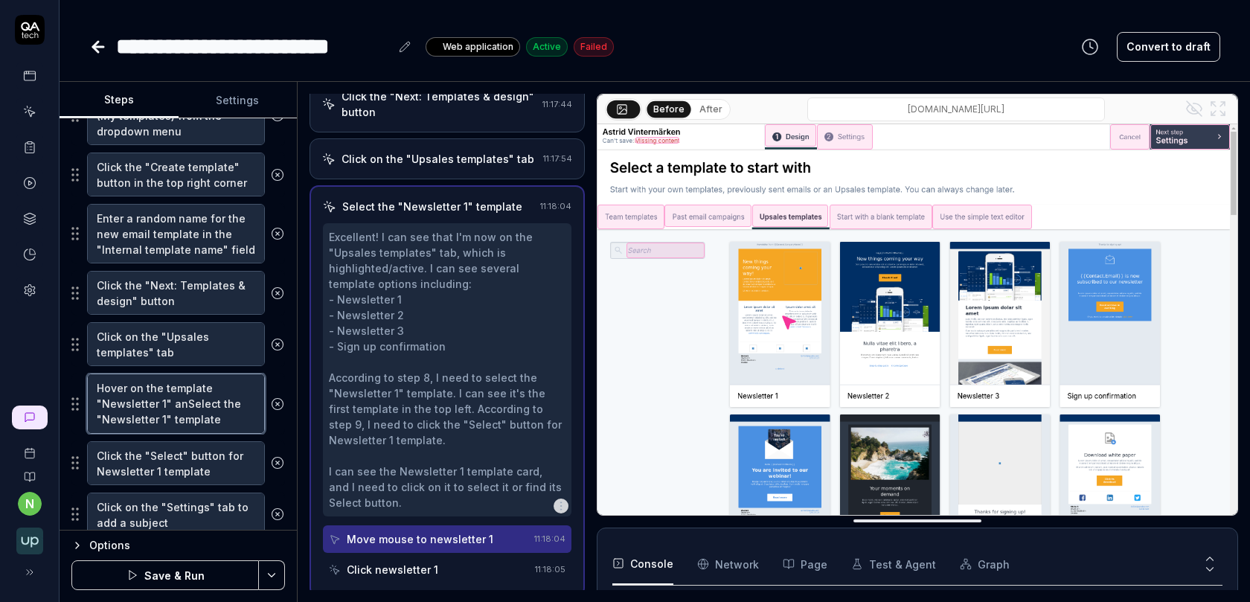
type textarea "Hover on the template "Newsletter 1" andSelect the "Newsletter 1" template"
type textarea "*"
type textarea "Hover on the template "Newsletter 1" and Select the "Newsletter 1" template"
drag, startPoint x: 226, startPoint y: 411, endPoint x: 167, endPoint y: 397, distance: 60.4
click at [167, 397] on textarea "Hover on the template "Newsletter 1" and Select the "Newsletter 1" template" at bounding box center [176, 403] width 178 height 60
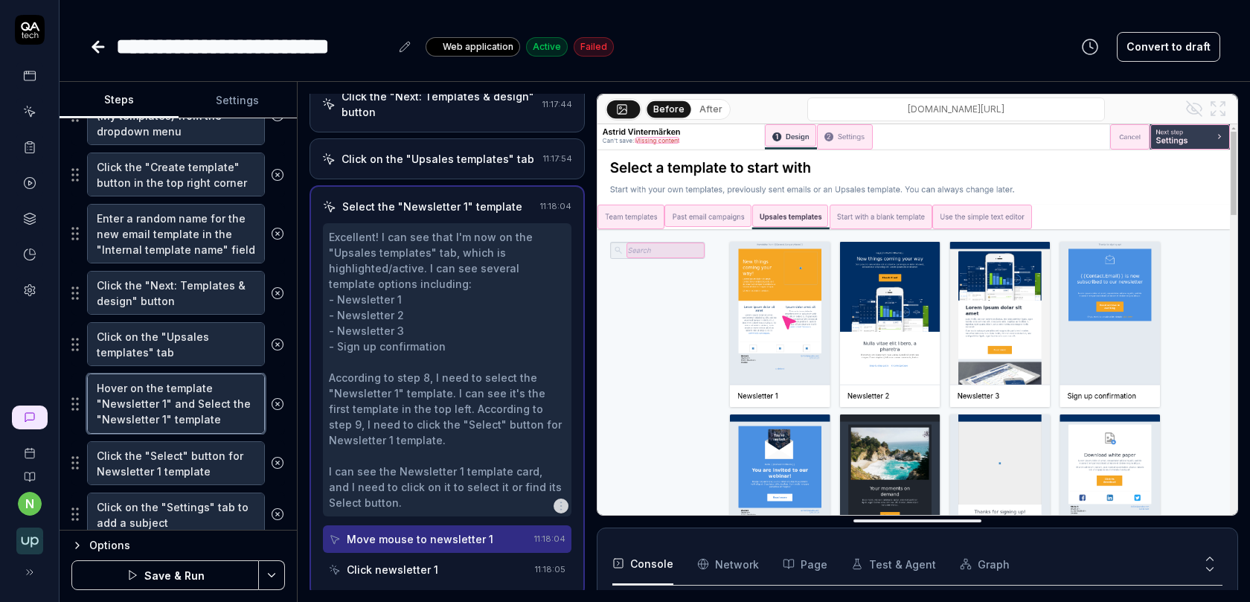
type textarea "*"
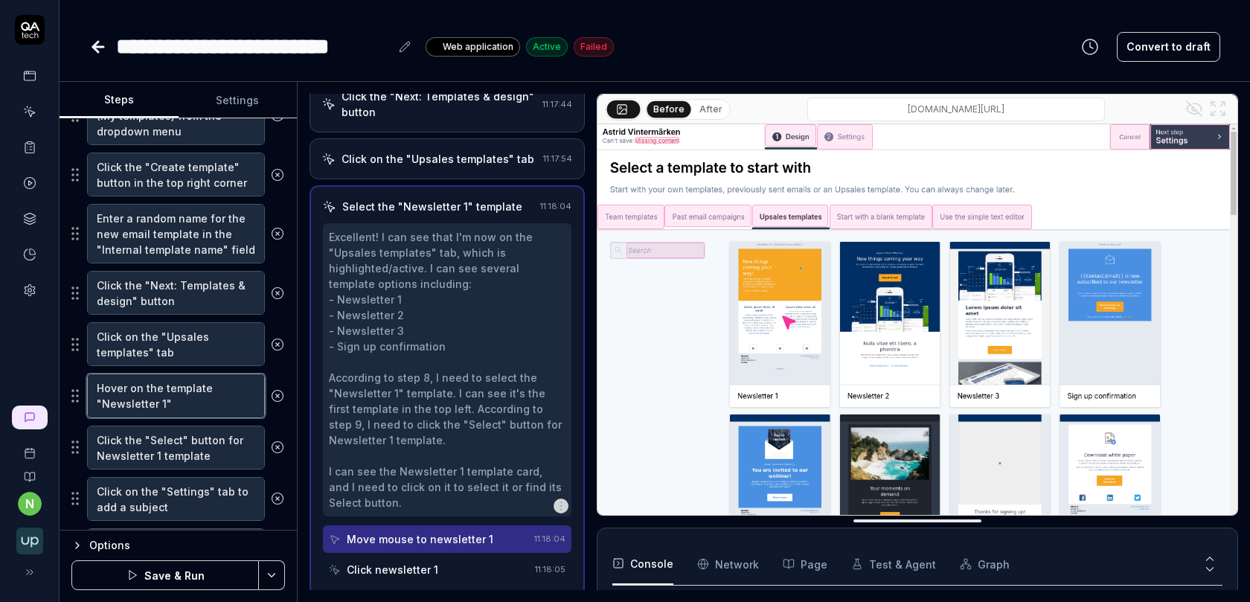
type textarea "Hover on the template "Newsletter 1""
click at [702, 106] on button "After" at bounding box center [710, 109] width 35 height 16
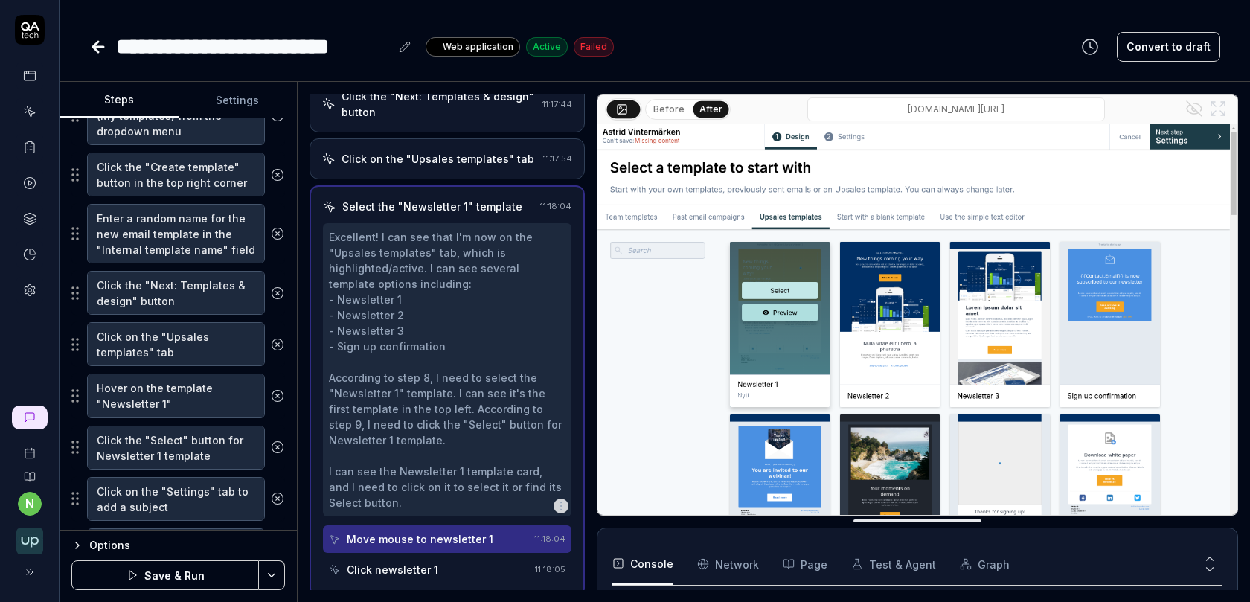
click at [679, 106] on button "Before" at bounding box center [668, 109] width 43 height 16
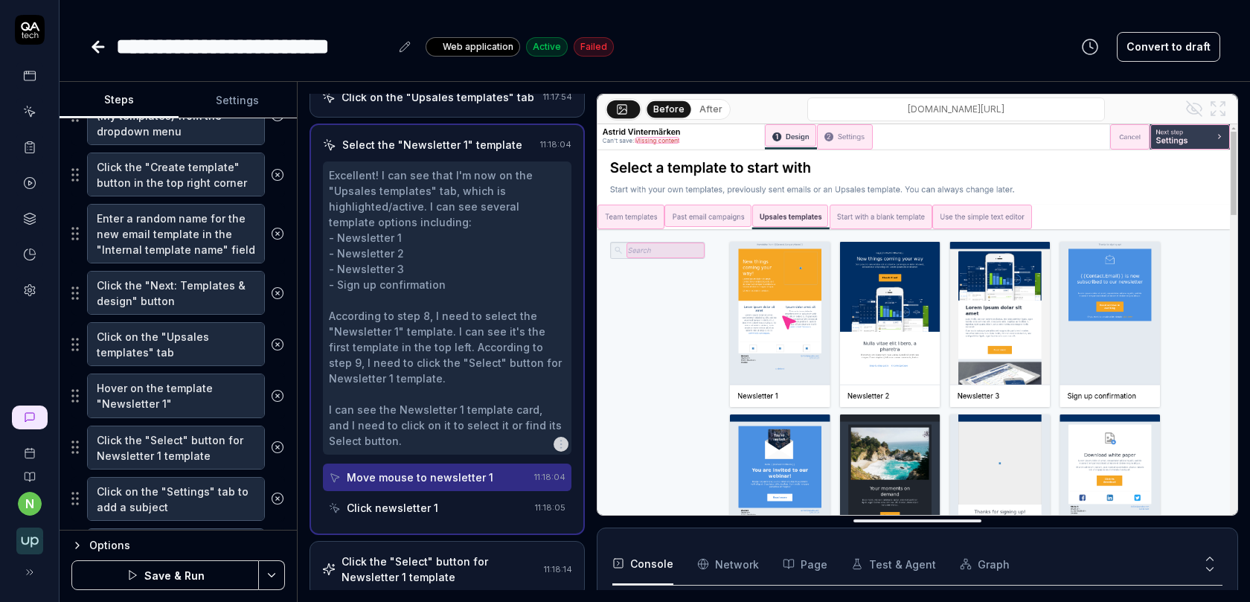
scroll to position [519, 0]
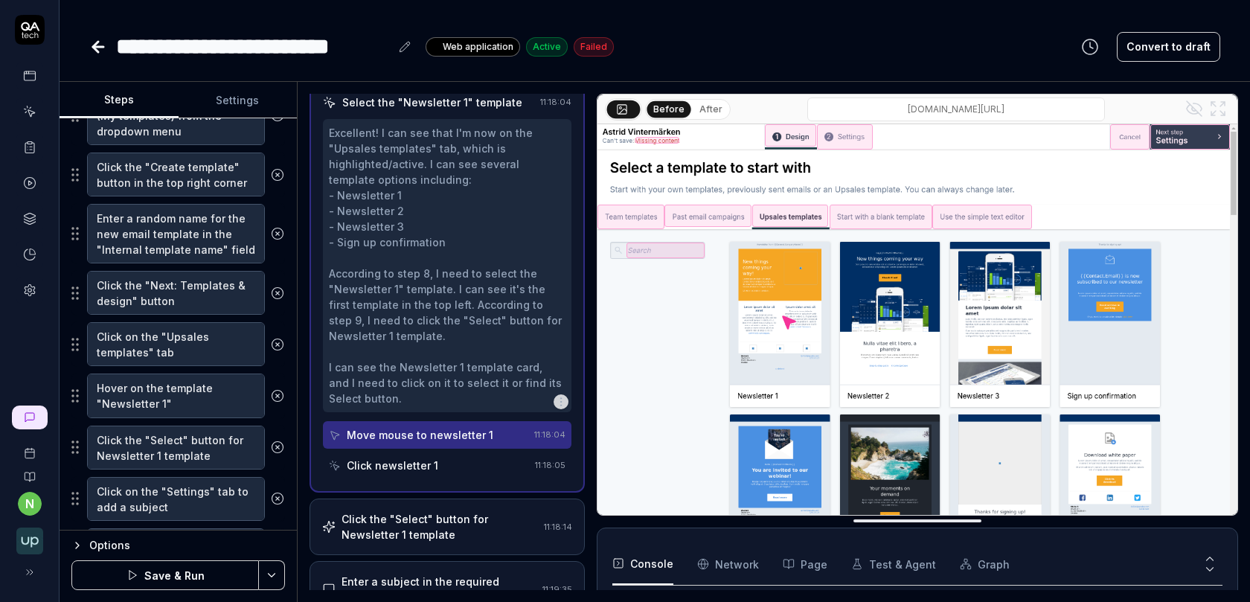
click at [454, 465] on div "Click newsletter 1" at bounding box center [429, 466] width 200 height 28
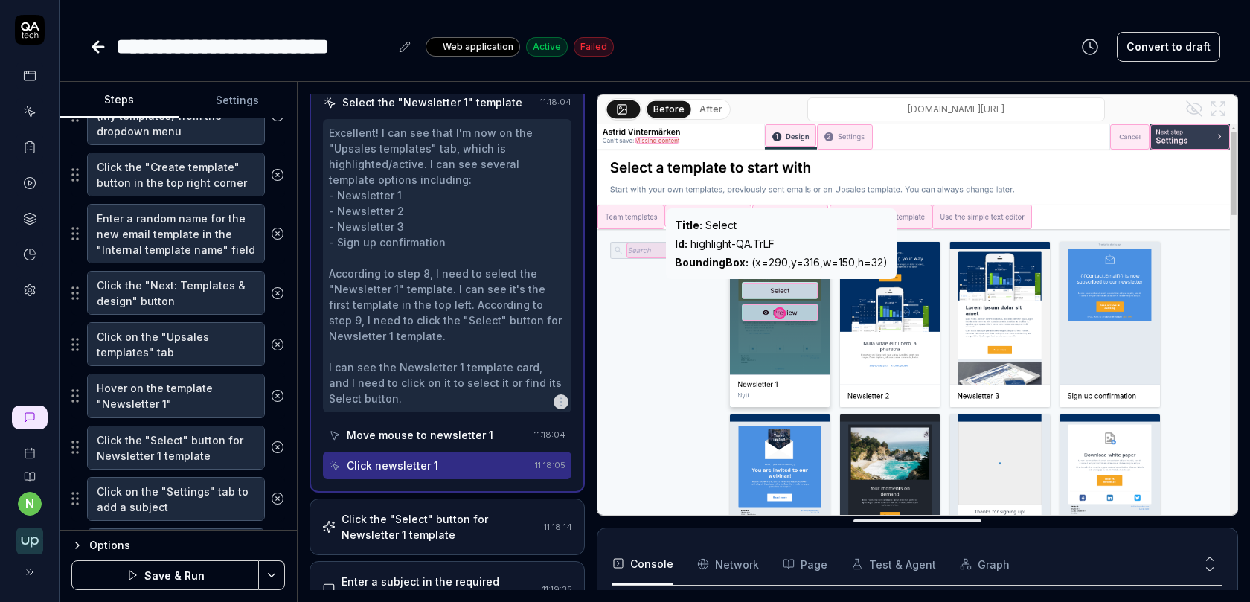
click at [748, 240] on div "Id : highlight-QA.TrLF" at bounding box center [781, 244] width 213 height 16
copy div "Id : highlight-QA.TrLF"
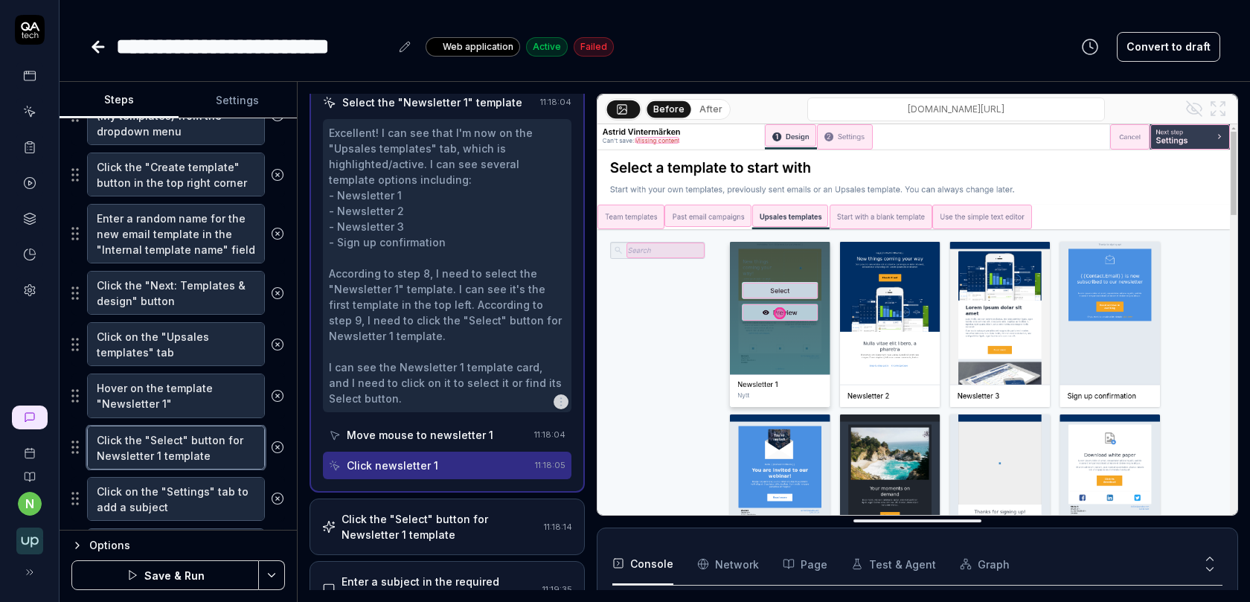
click at [161, 431] on textarea "Click the "Select" button for Newsletter 1 template" at bounding box center [176, 448] width 178 height 44
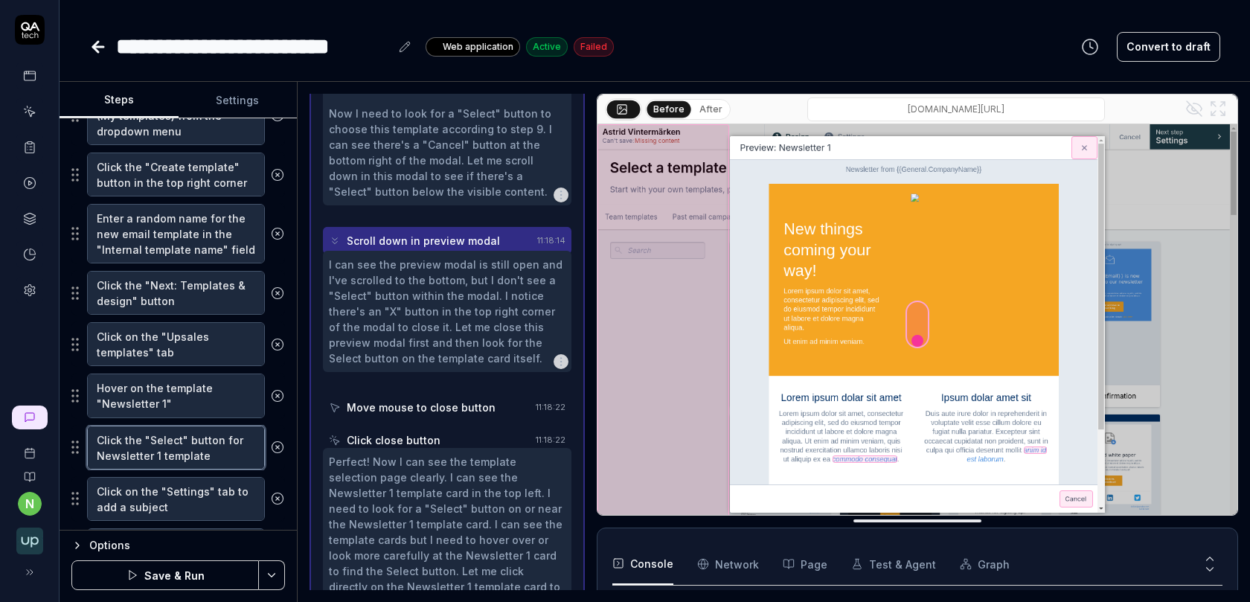
click at [161, 431] on textarea "Click the "Select" button for Newsletter 1 template" at bounding box center [176, 448] width 178 height 44
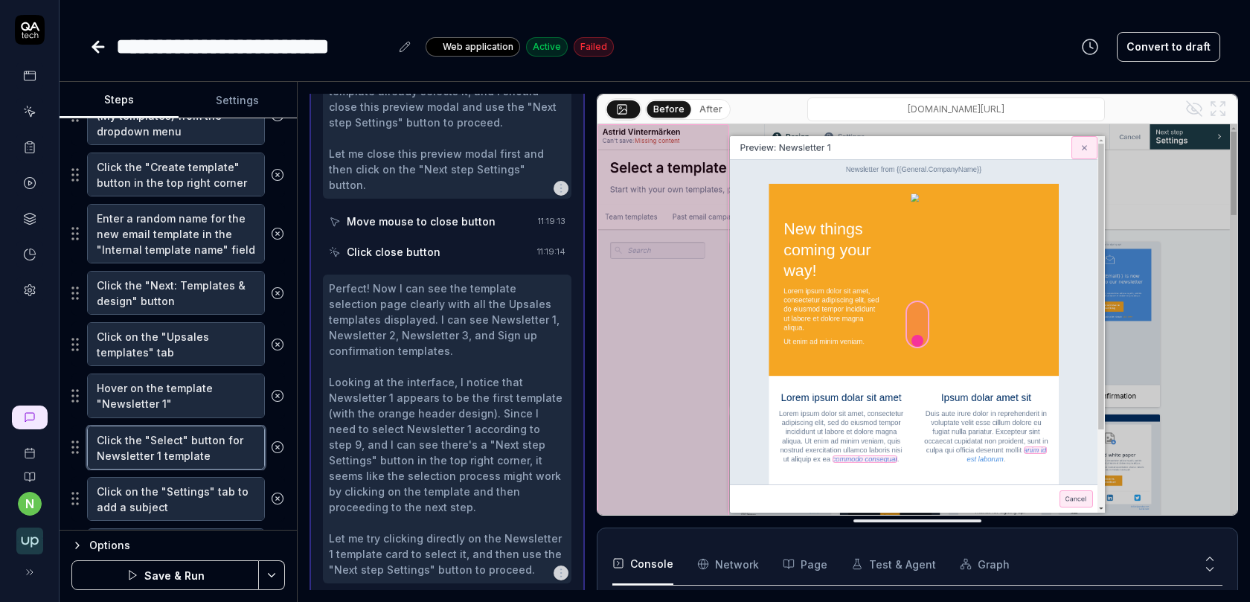
scroll to position [2525, 0]
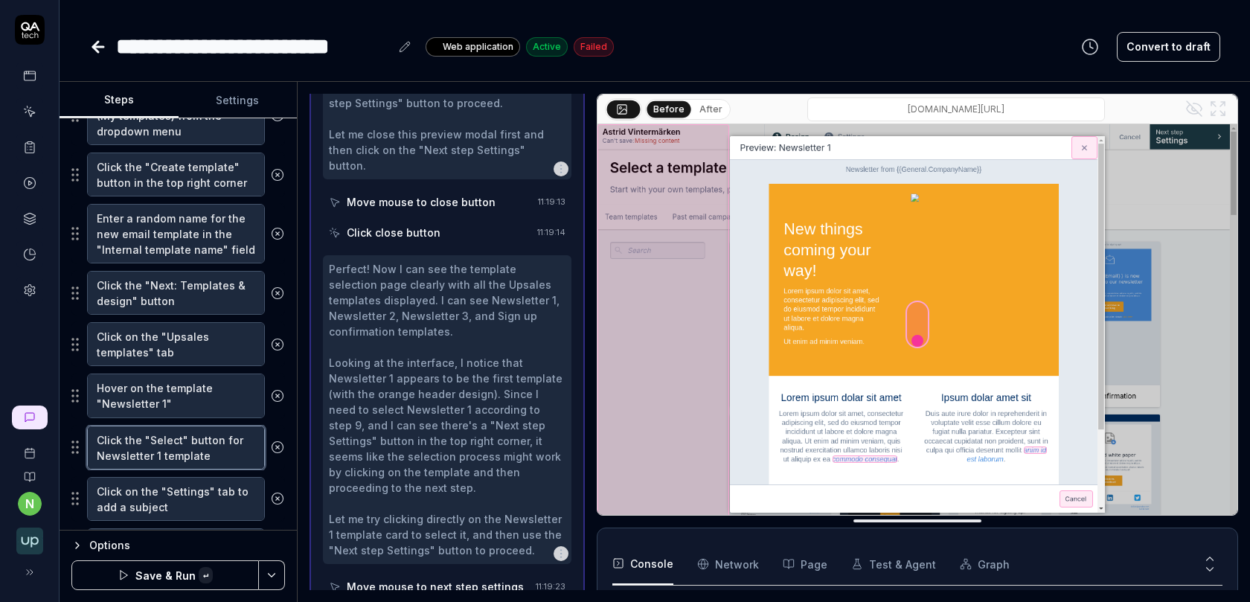
paste textarea "Id: highlight-QA.TrLF"
type textarea "*"
type textarea "Click the "Id: highlight-QA.TrLF " button for Newsletter 1 template"
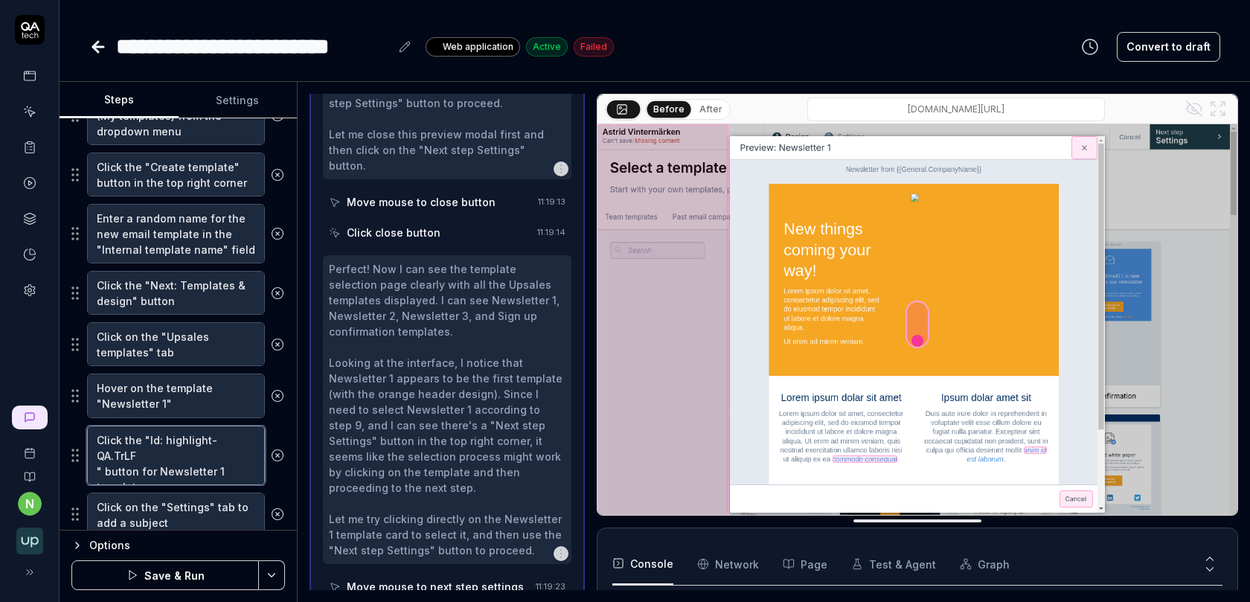
type textarea "*"
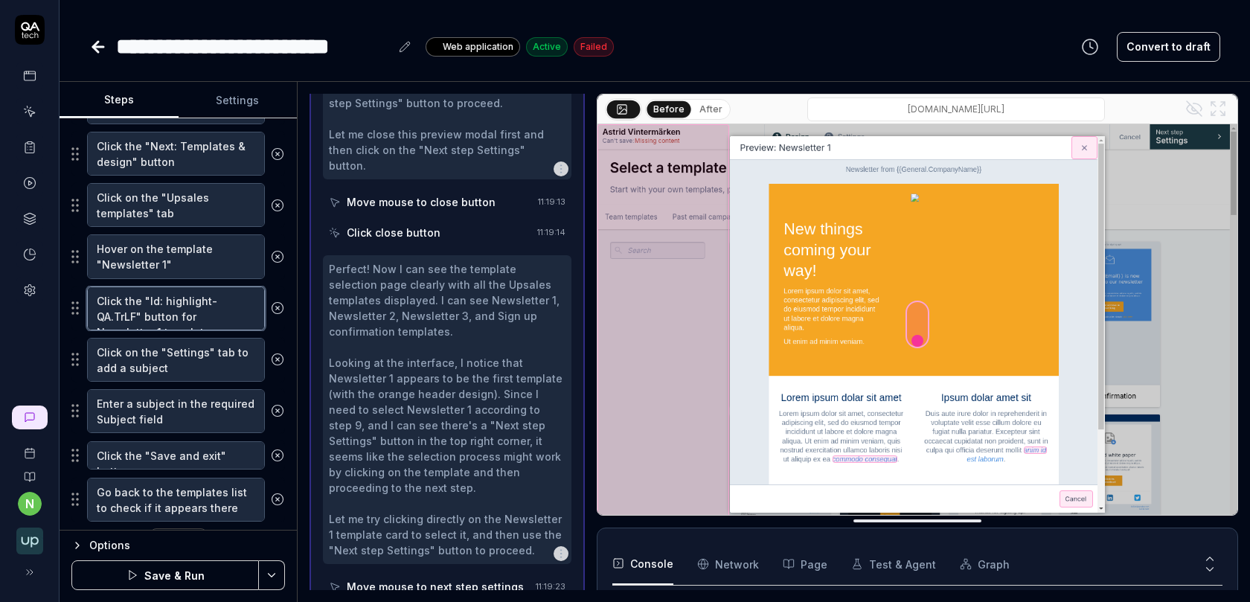
scroll to position [559, 0]
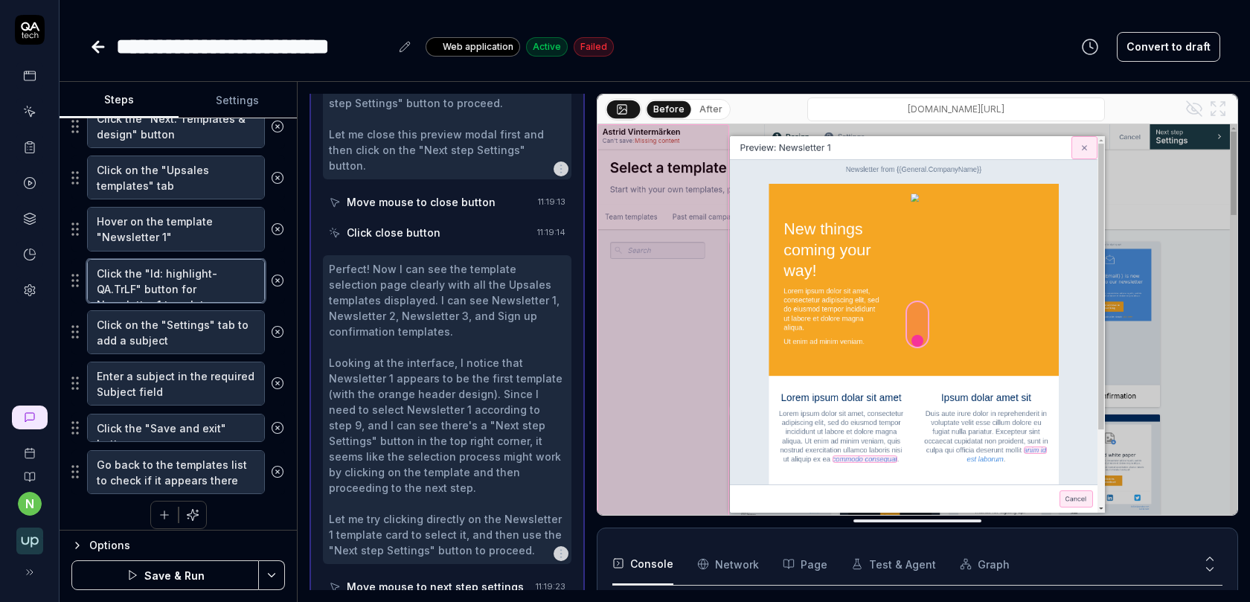
type textarea "Click the "Id: highlight-QA.TrLF" button for Newsletter 1 template"
click at [197, 573] on button "Save & Run" at bounding box center [164, 575] width 187 height 30
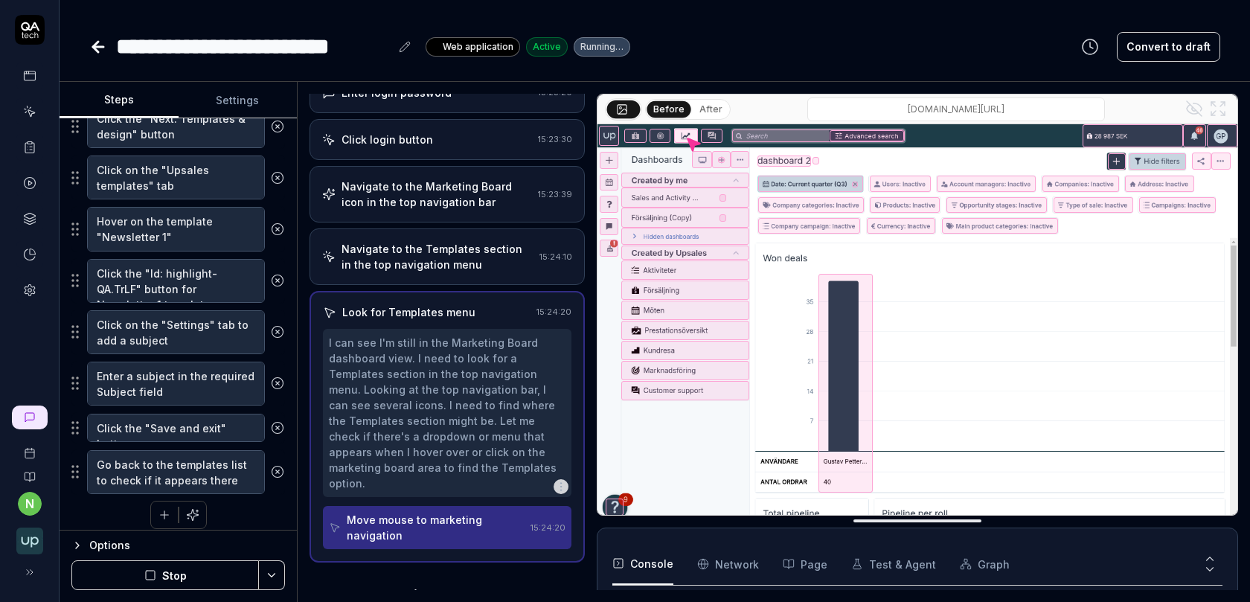
scroll to position [137, 0]
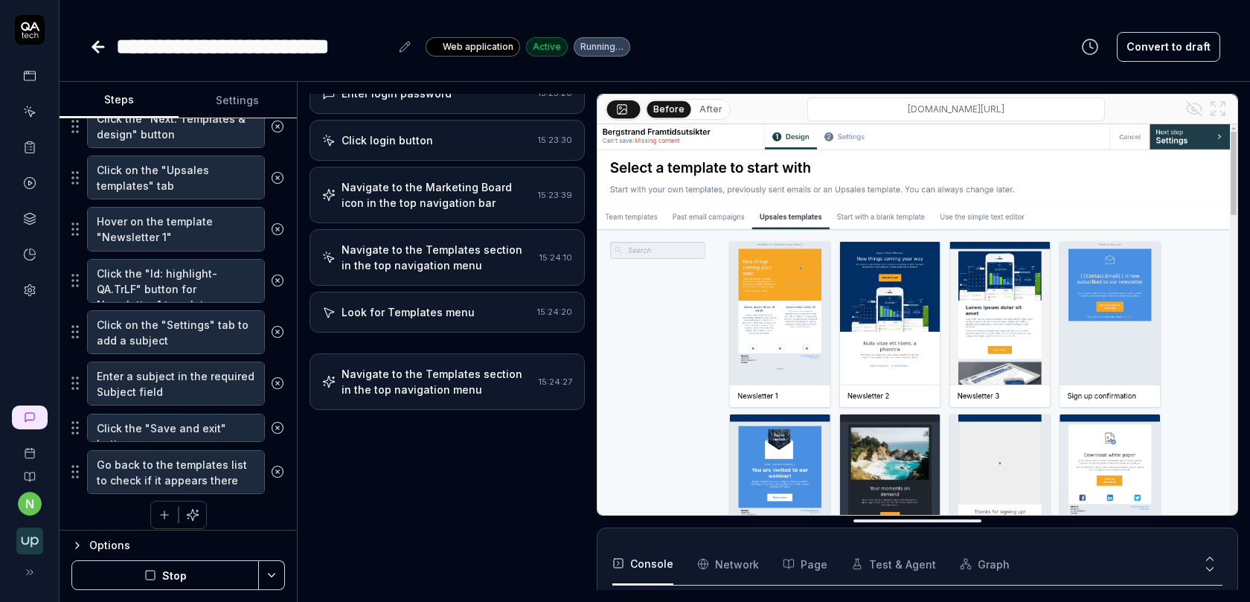
type textarea "*"
